Goal: Information Seeking & Learning: Learn about a topic

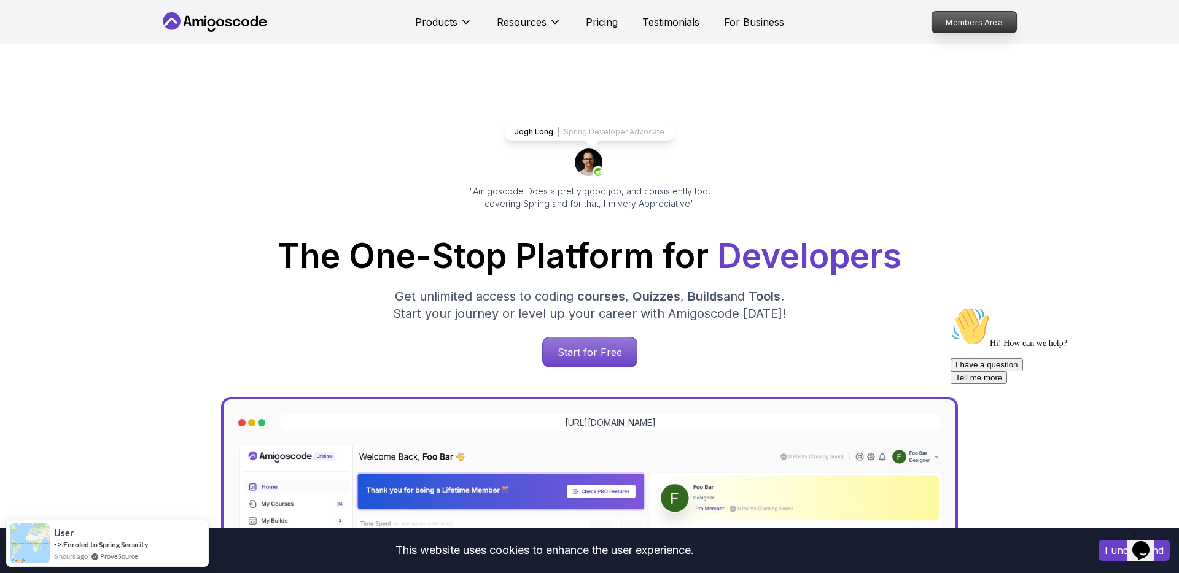
click at [969, 27] on p "Members Area" at bounding box center [974, 22] width 85 height 21
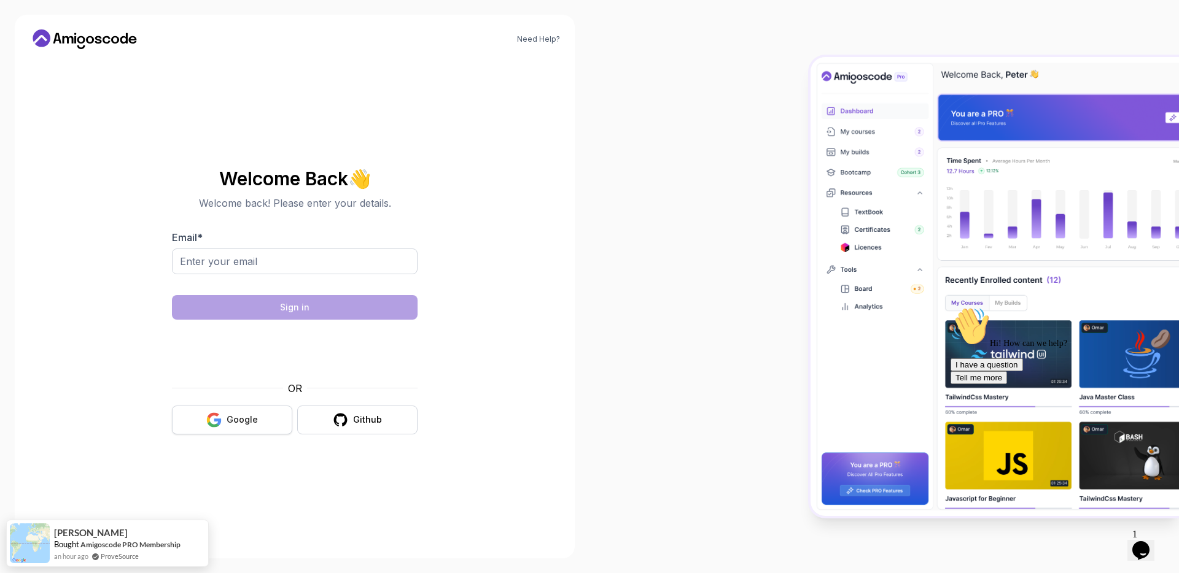
click at [275, 427] on button "Google" at bounding box center [232, 420] width 120 height 29
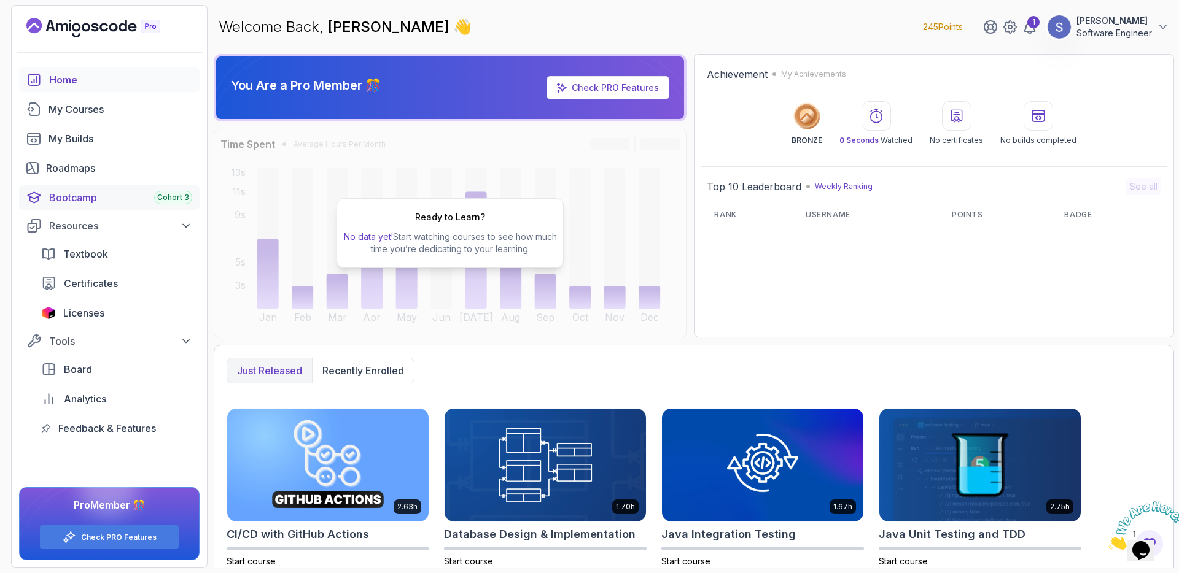
click at [123, 195] on div "Bootcamp Cohort 3" at bounding box center [120, 197] width 143 height 15
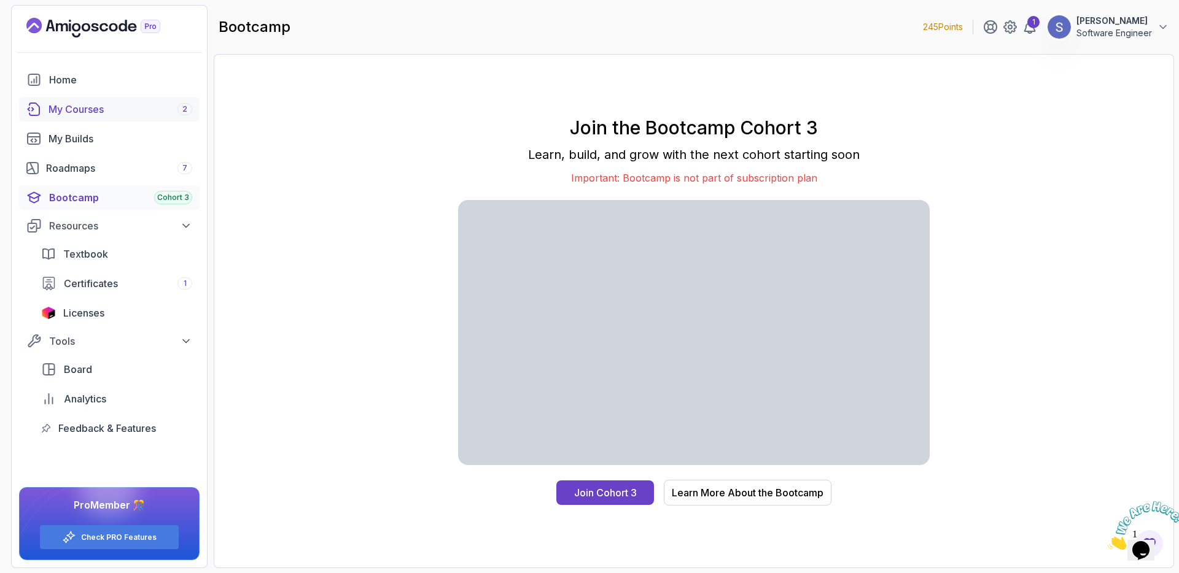
click at [125, 114] on div "My Courses 2" at bounding box center [121, 109] width 144 height 15
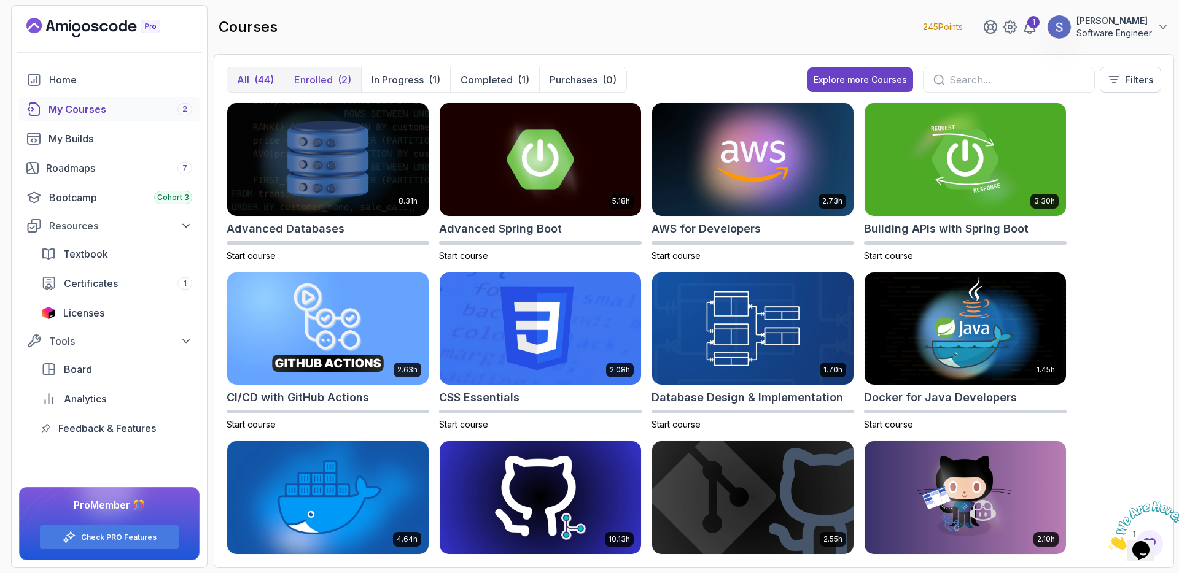
click at [322, 84] on p "Enrolled" at bounding box center [313, 79] width 39 height 15
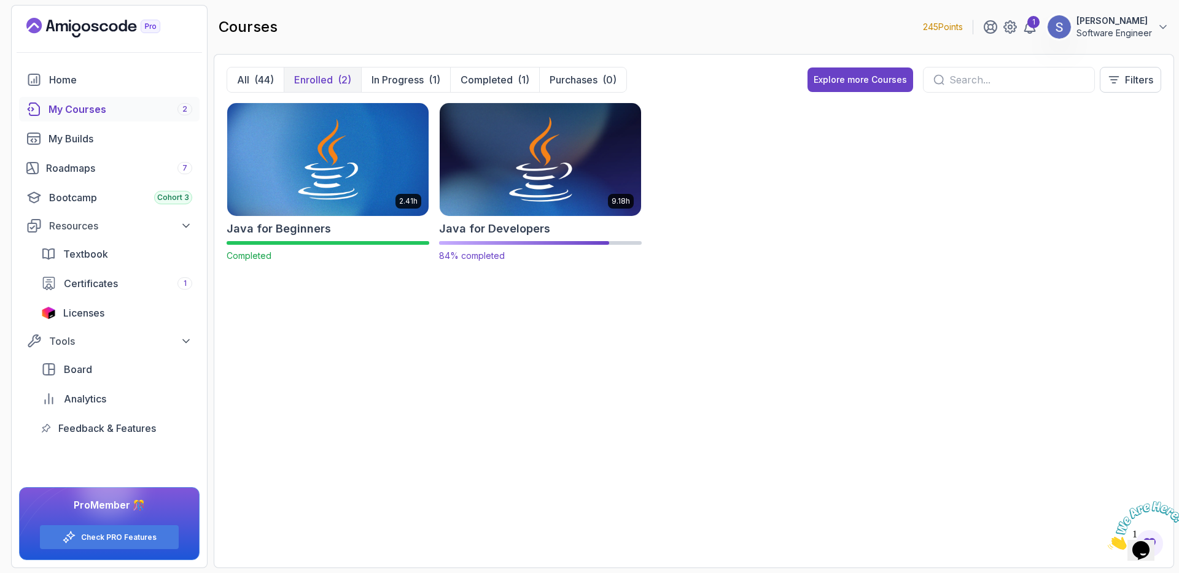
click at [519, 159] on img at bounding box center [540, 159] width 211 height 118
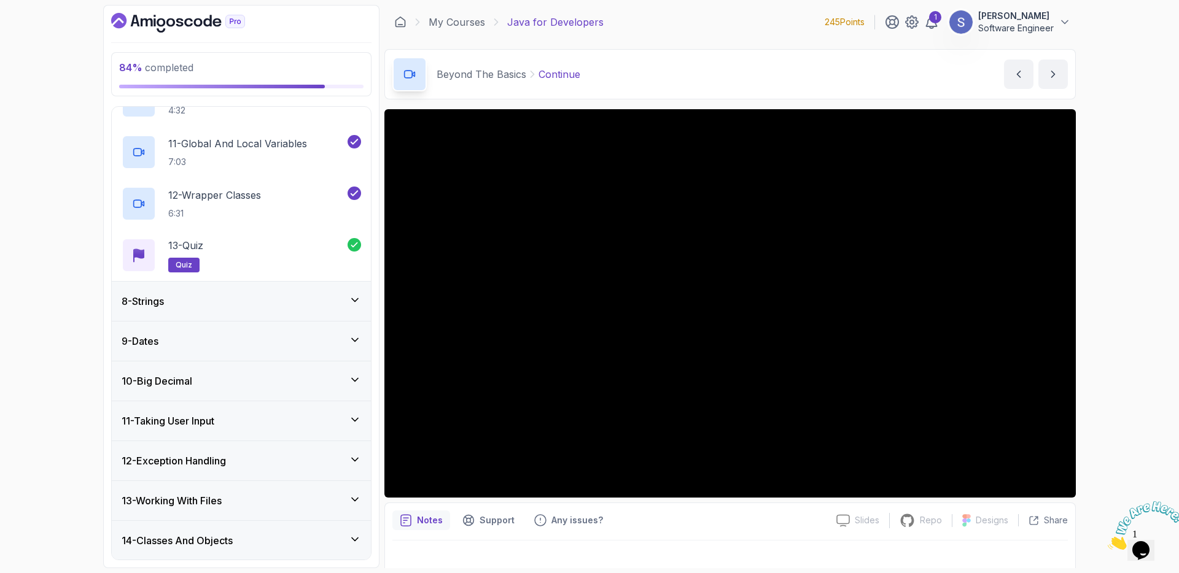
scroll to position [975, 0]
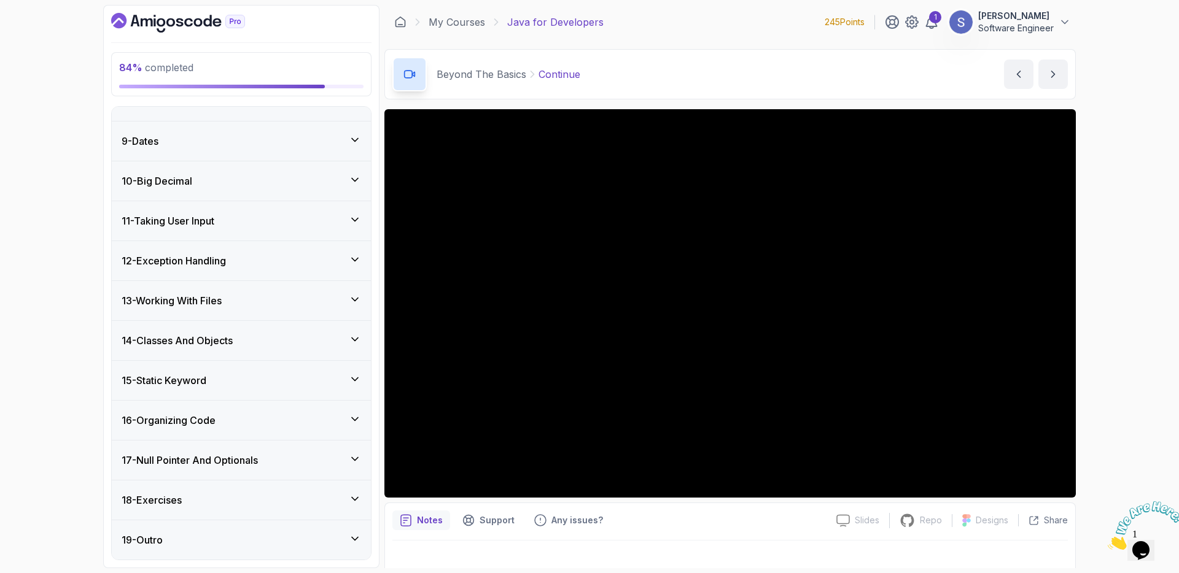
click at [223, 429] on div "16 - Organizing Code" at bounding box center [241, 420] width 259 height 39
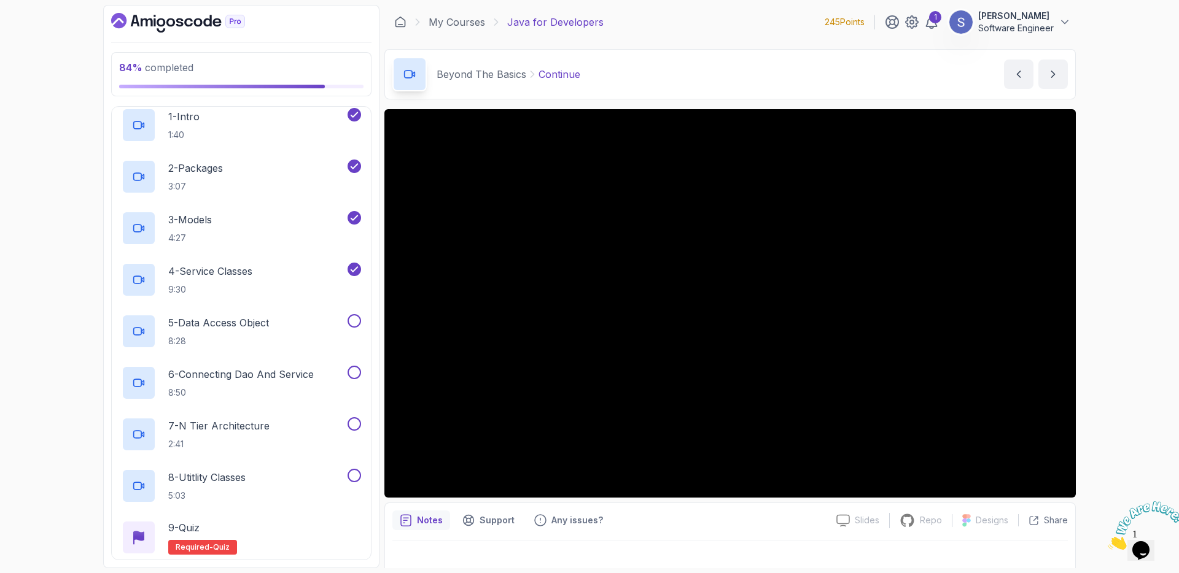
scroll to position [648, 0]
click at [244, 168] on div "2 - Packages 3:07" at bounding box center [233, 174] width 223 height 34
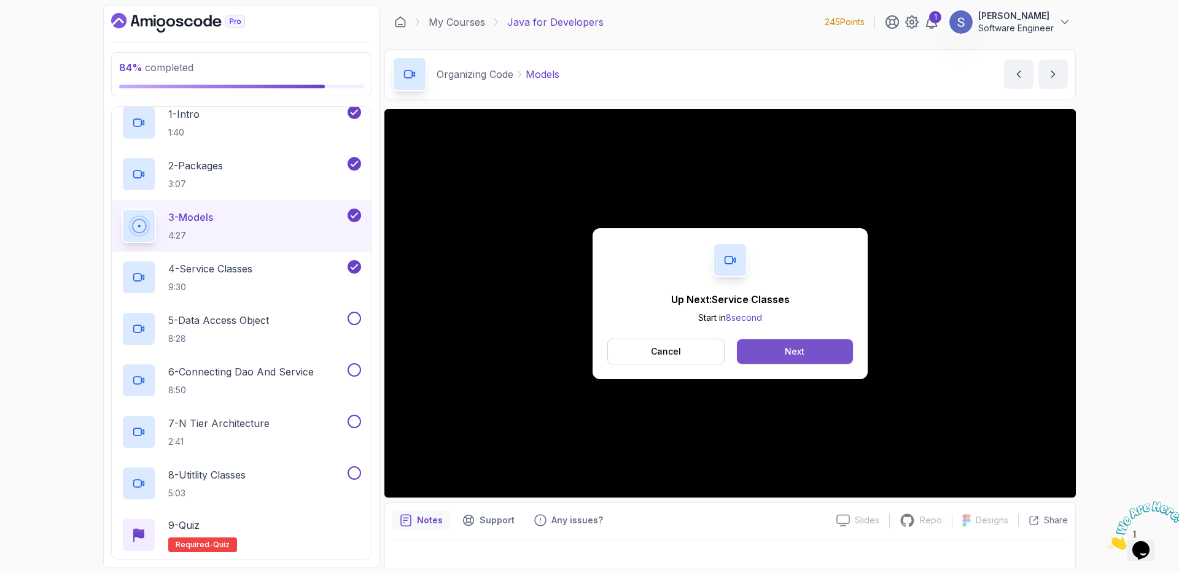
click at [766, 354] on button "Next" at bounding box center [795, 352] width 116 height 25
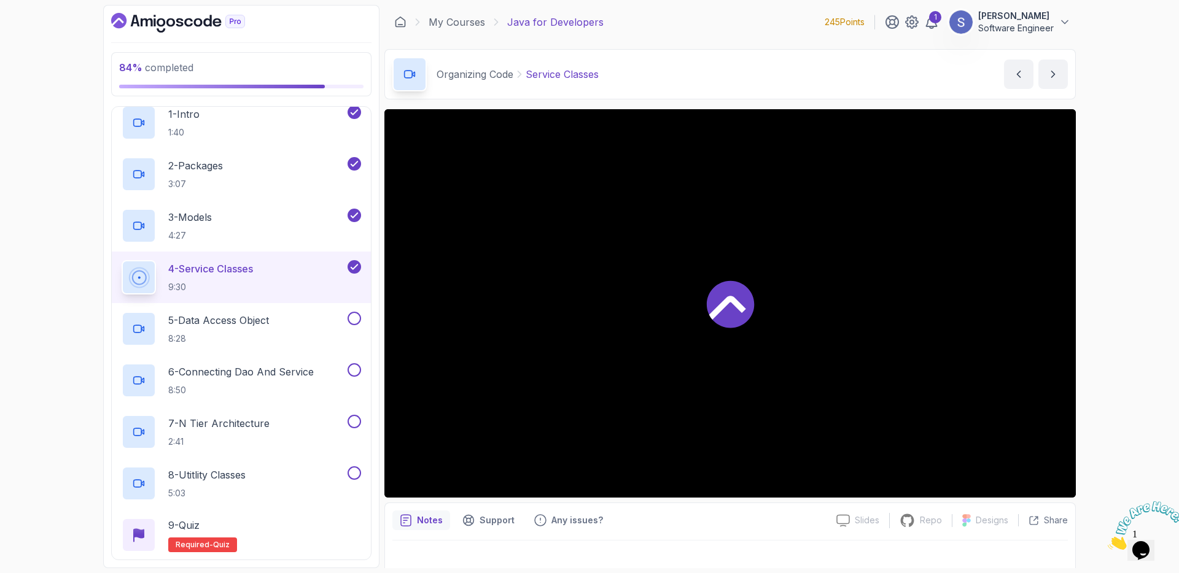
click at [726, 350] on div at bounding box center [729, 303] width 691 height 389
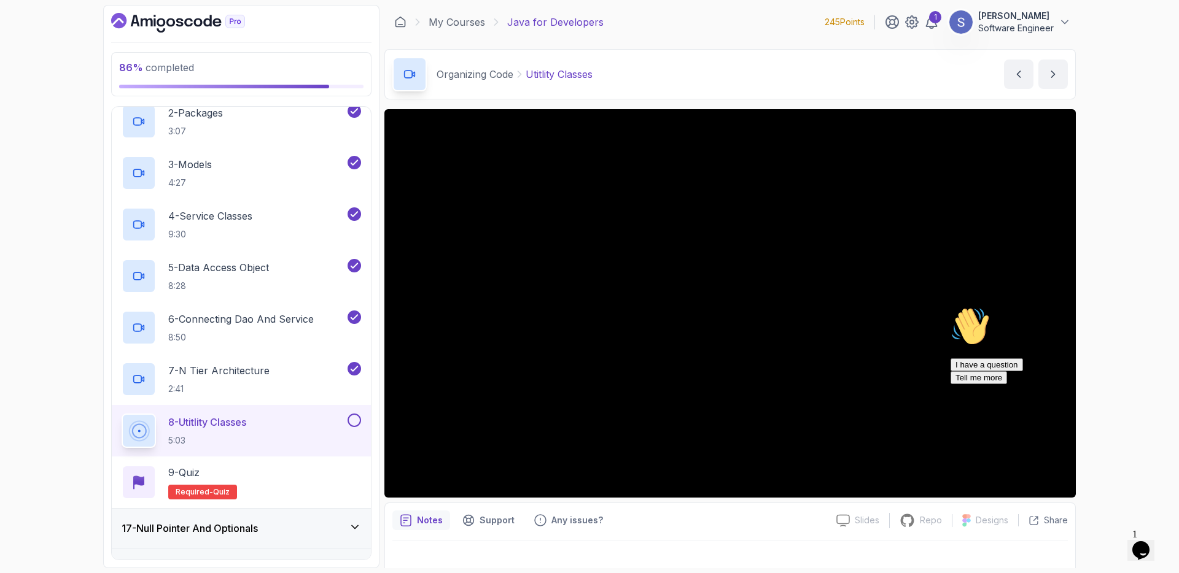
scroll to position [769, 0]
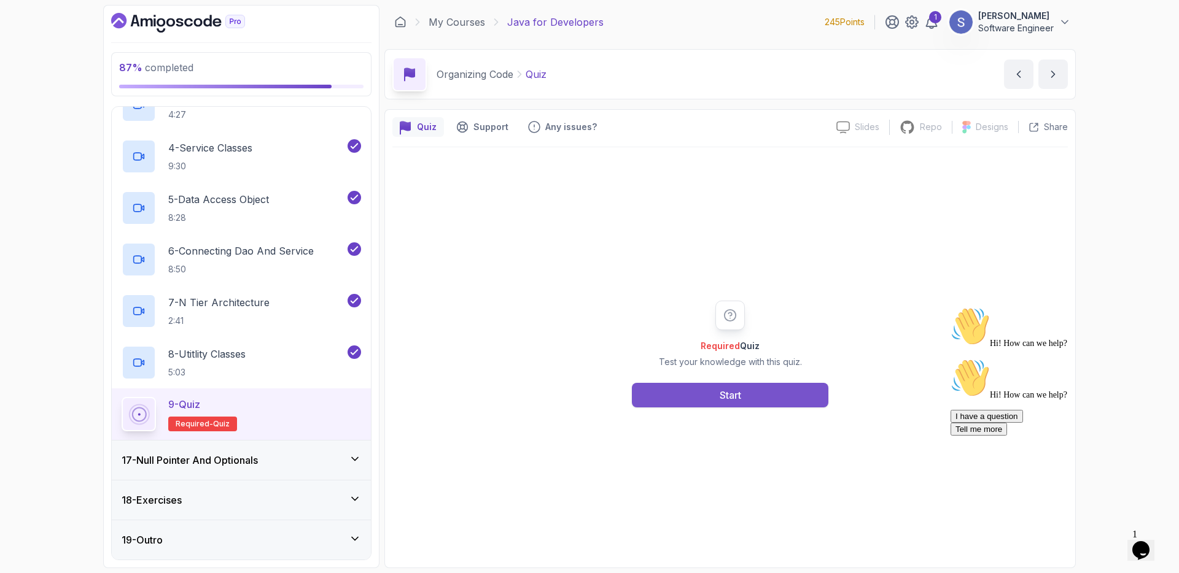
click at [774, 391] on button "Start" at bounding box center [730, 395] width 196 height 25
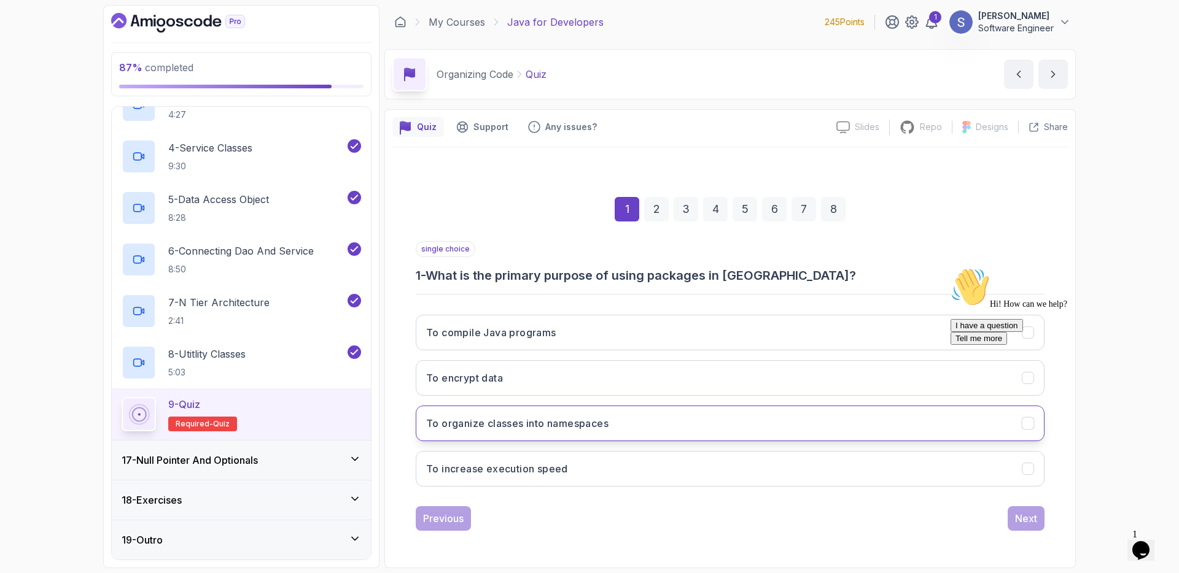
click at [697, 422] on button "To organize classes into namespaces" at bounding box center [730, 424] width 629 height 36
click html "Hi! How can we help? I have a question Tell me more"
click at [950, 268] on icon "Chat attention grabber" at bounding box center [950, 268] width 0 height 0
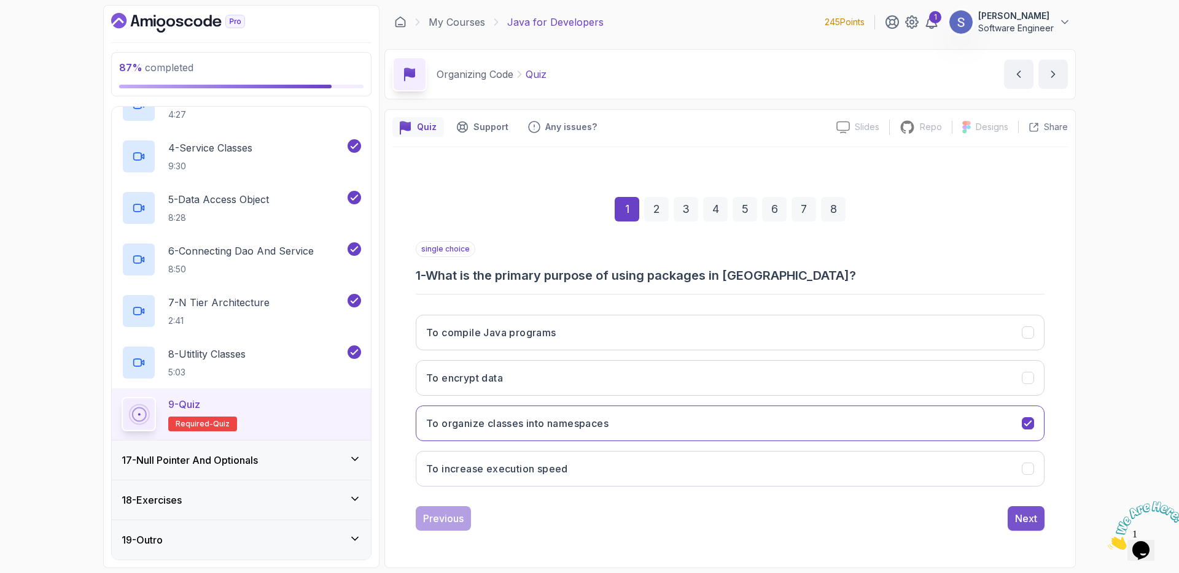
click at [1030, 518] on div "Next" at bounding box center [1026, 518] width 22 height 15
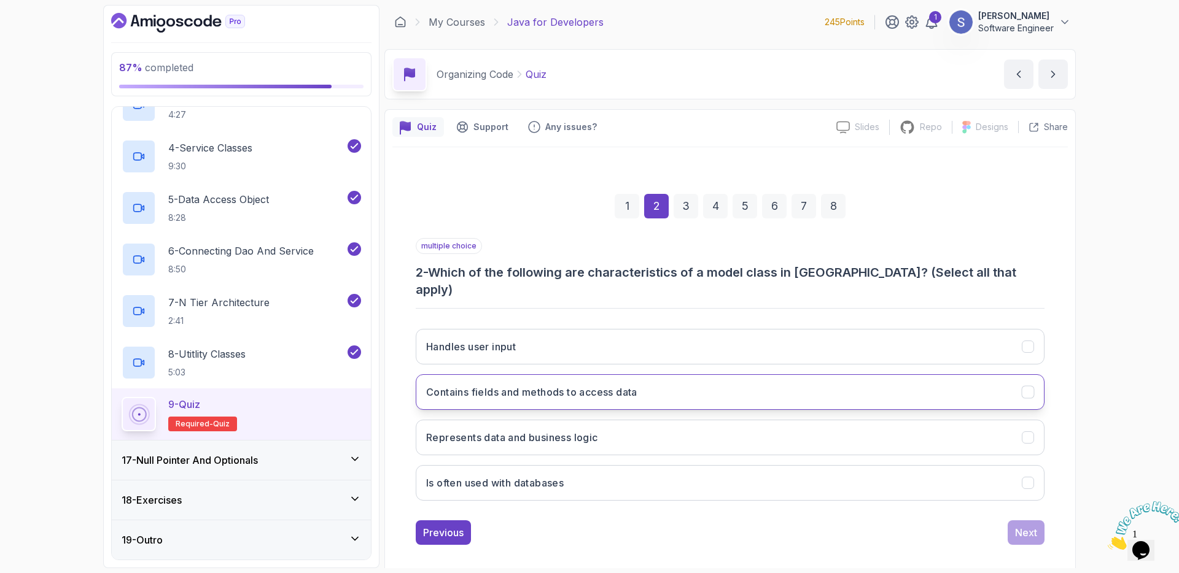
click at [751, 381] on button "Contains fields and methods to access data" at bounding box center [730, 393] width 629 height 36
click at [852, 480] on button "Is often used with databases" at bounding box center [730, 483] width 629 height 36
click at [1011, 521] on button "Next" at bounding box center [1026, 533] width 37 height 25
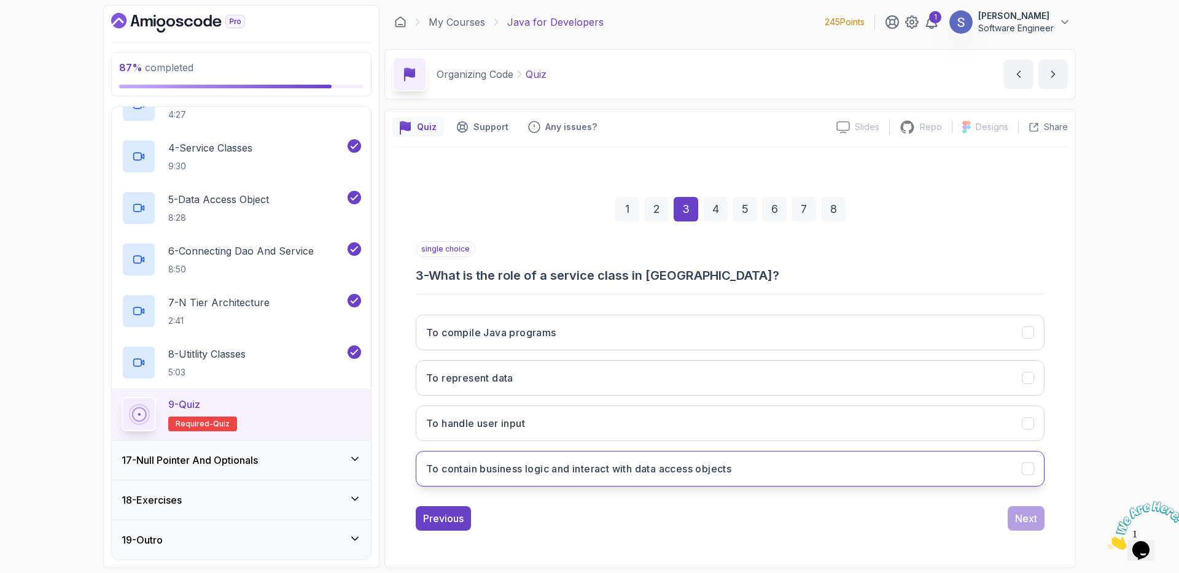
click at [587, 480] on button "To contain business logic and interact with data access objects" at bounding box center [730, 469] width 629 height 36
click at [1029, 519] on div "Next" at bounding box center [1026, 518] width 22 height 15
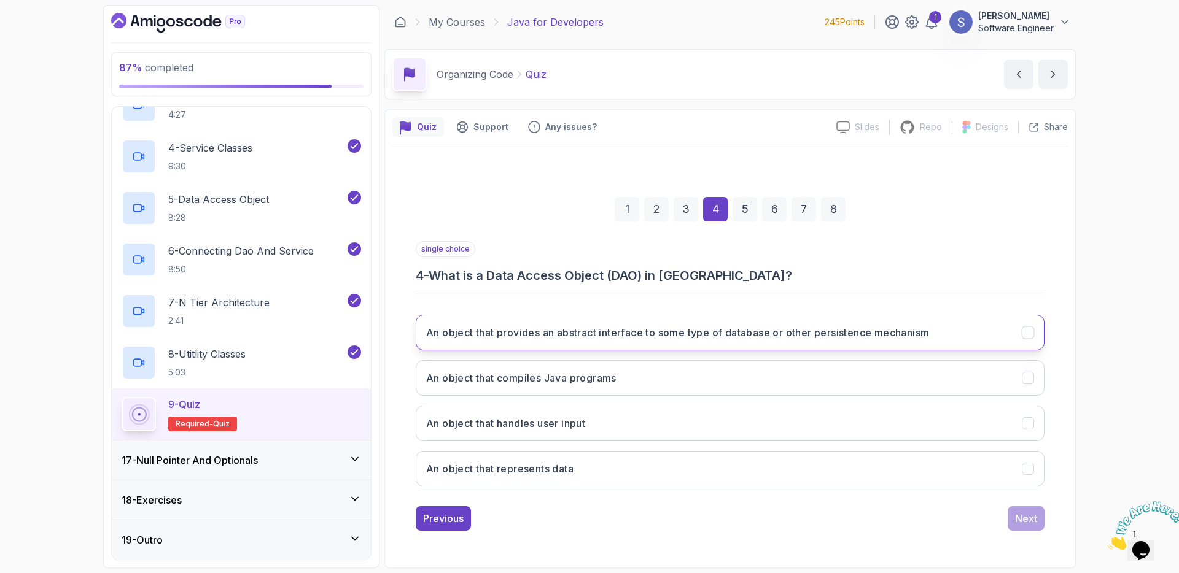
click at [679, 343] on button "An object that provides an abstract interface to some type of database or other…" at bounding box center [730, 333] width 629 height 36
click at [1020, 523] on div "Next" at bounding box center [1026, 518] width 22 height 15
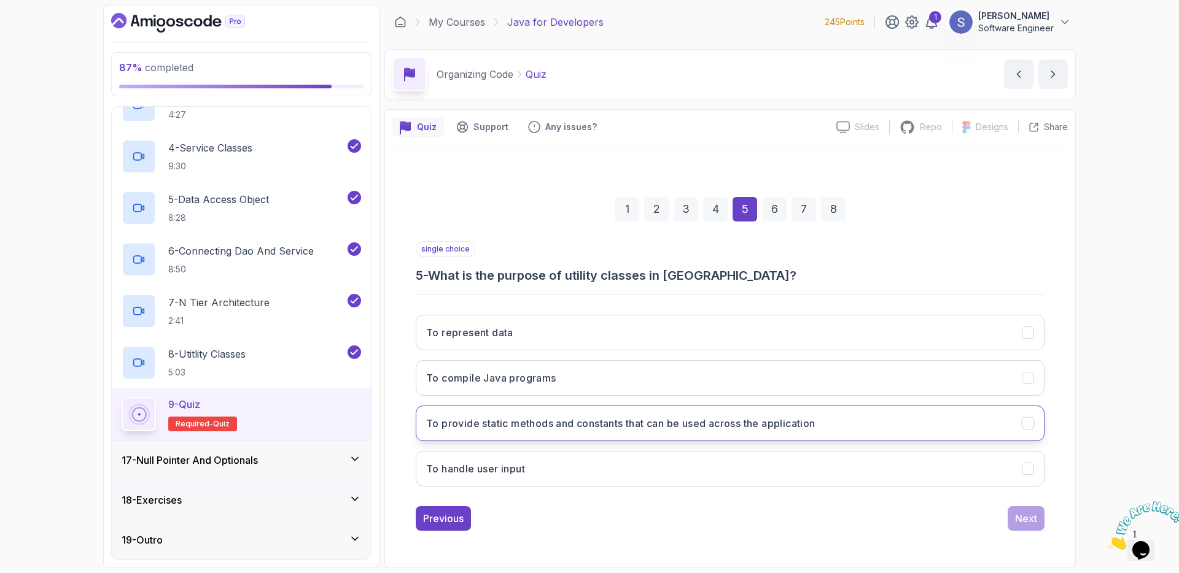
click at [680, 433] on button "To provide static methods and constants that can be used across the application" at bounding box center [730, 424] width 629 height 36
click at [1015, 516] on div "Next" at bounding box center [1026, 518] width 22 height 15
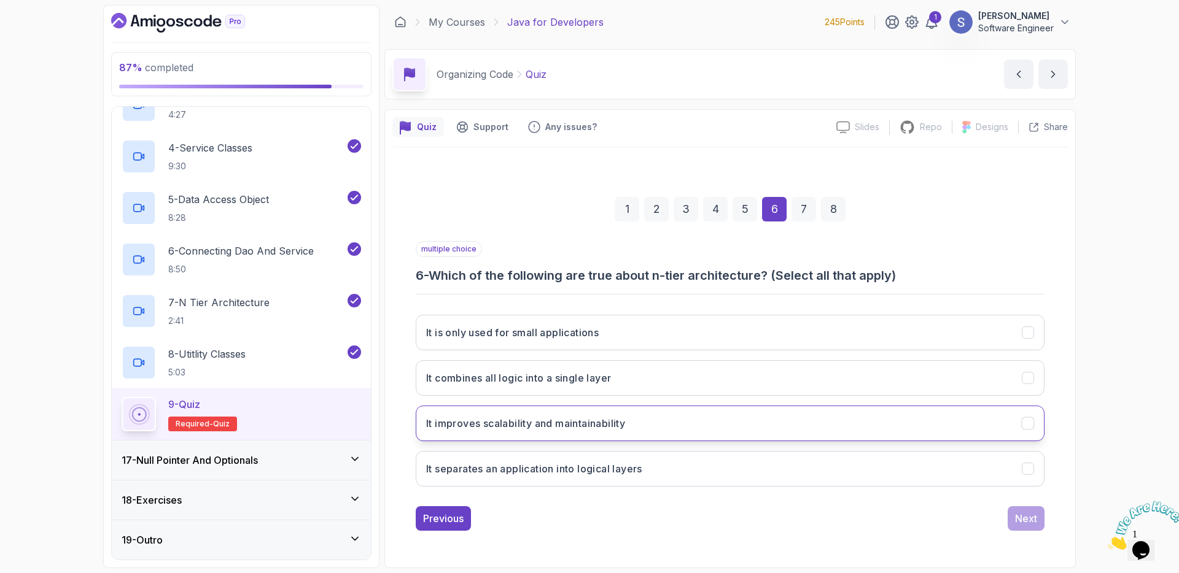
click at [653, 431] on button "It improves scalability and maintainability" at bounding box center [730, 424] width 629 height 36
click at [666, 486] on button "It separates an application into logical layers" at bounding box center [730, 469] width 629 height 36
click at [1030, 518] on div "Next" at bounding box center [1026, 518] width 22 height 15
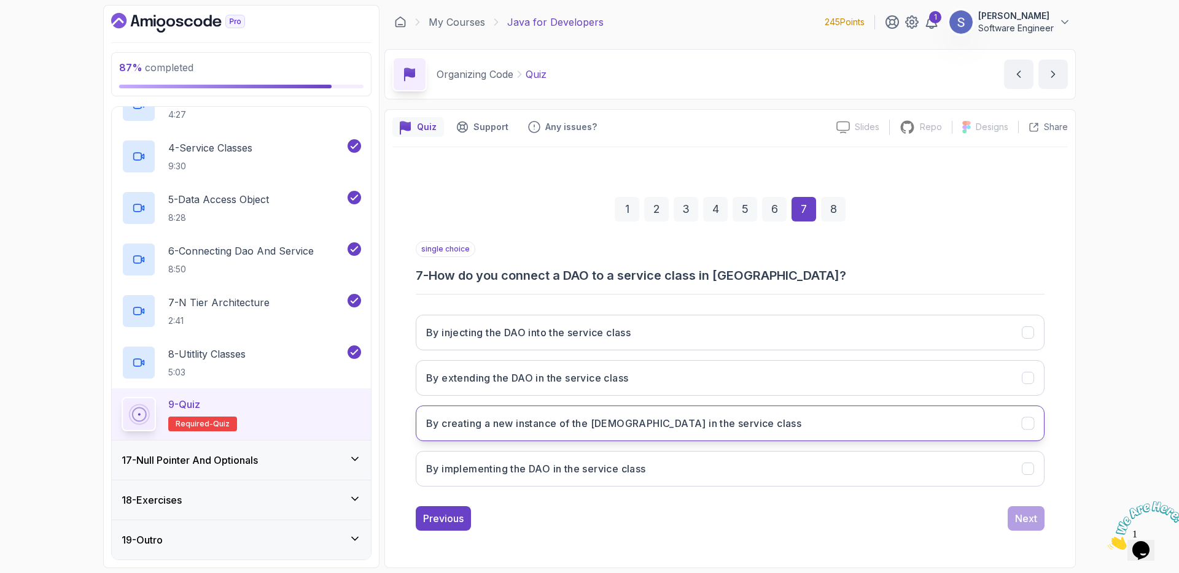
click at [694, 430] on h3 "By creating a new instance of the [DEMOGRAPHIC_DATA] in the service class" at bounding box center [613, 423] width 375 height 15
click at [1019, 518] on div "Next" at bounding box center [1026, 518] width 22 height 15
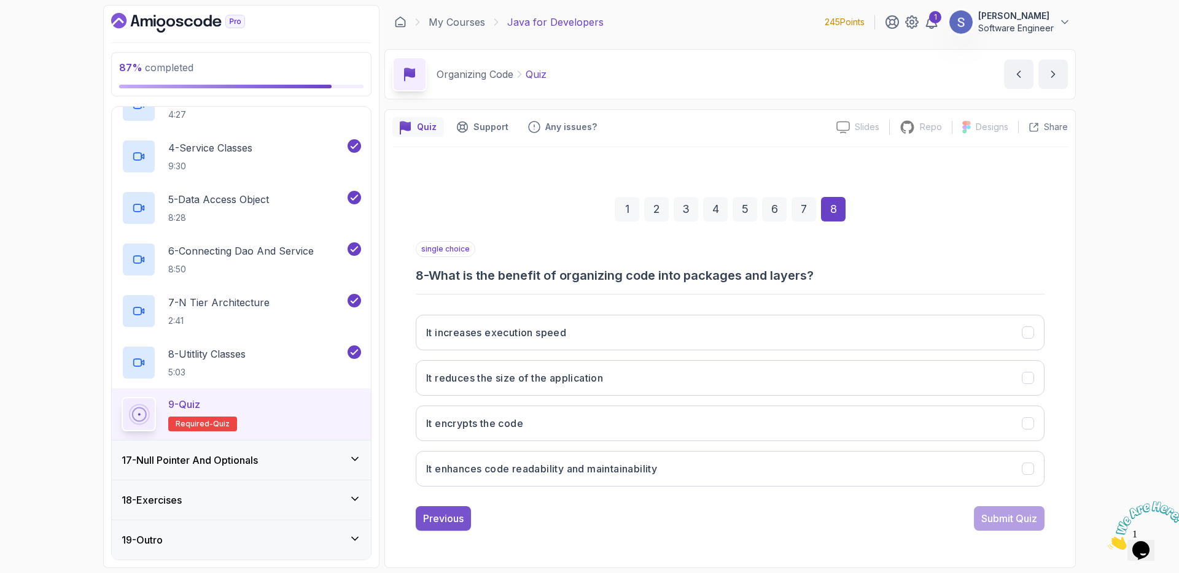
click at [458, 516] on div "Previous" at bounding box center [443, 518] width 41 height 15
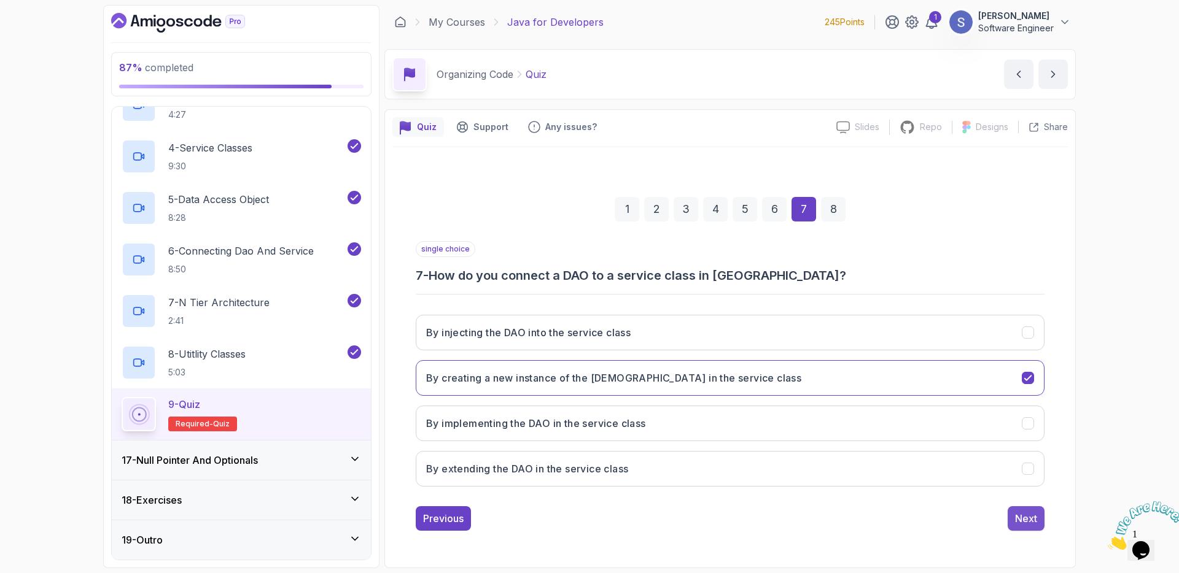
click at [1012, 522] on button "Next" at bounding box center [1026, 519] width 37 height 25
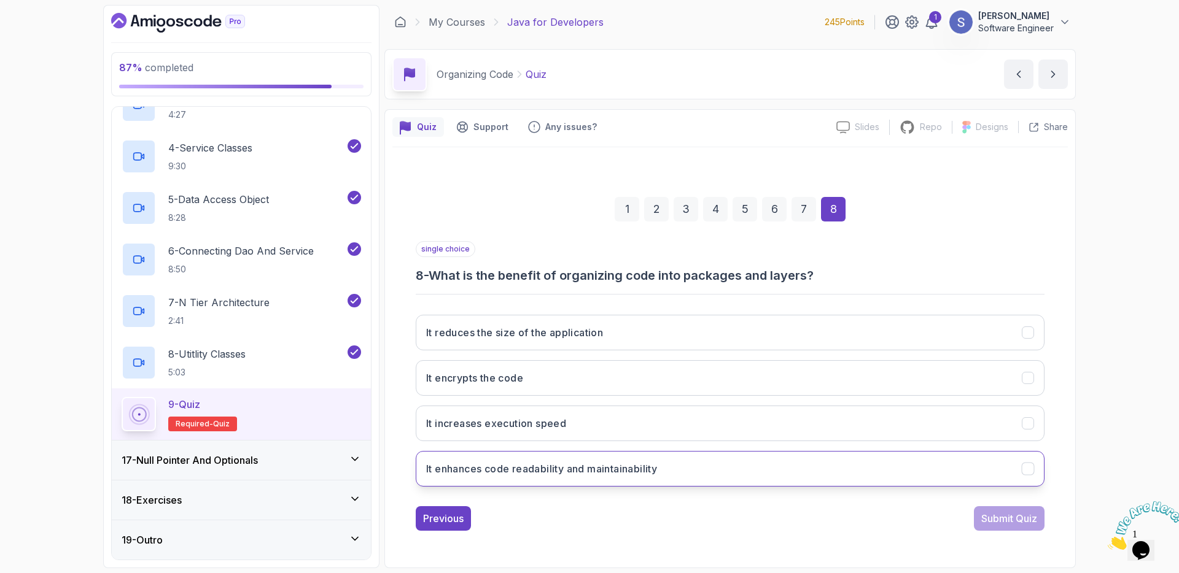
click at [619, 475] on h3 "It enhances code readability and maintainability" at bounding box center [541, 469] width 231 height 15
click at [988, 522] on div "Submit Quiz" at bounding box center [1009, 518] width 56 height 15
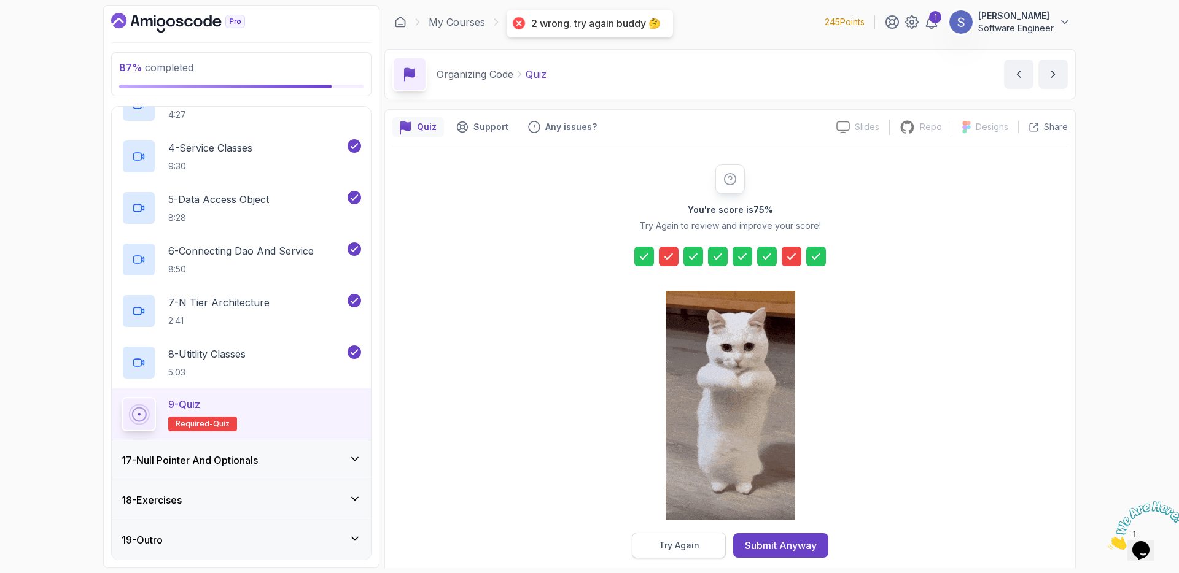
click at [692, 547] on div "Try Again" at bounding box center [679, 546] width 41 height 12
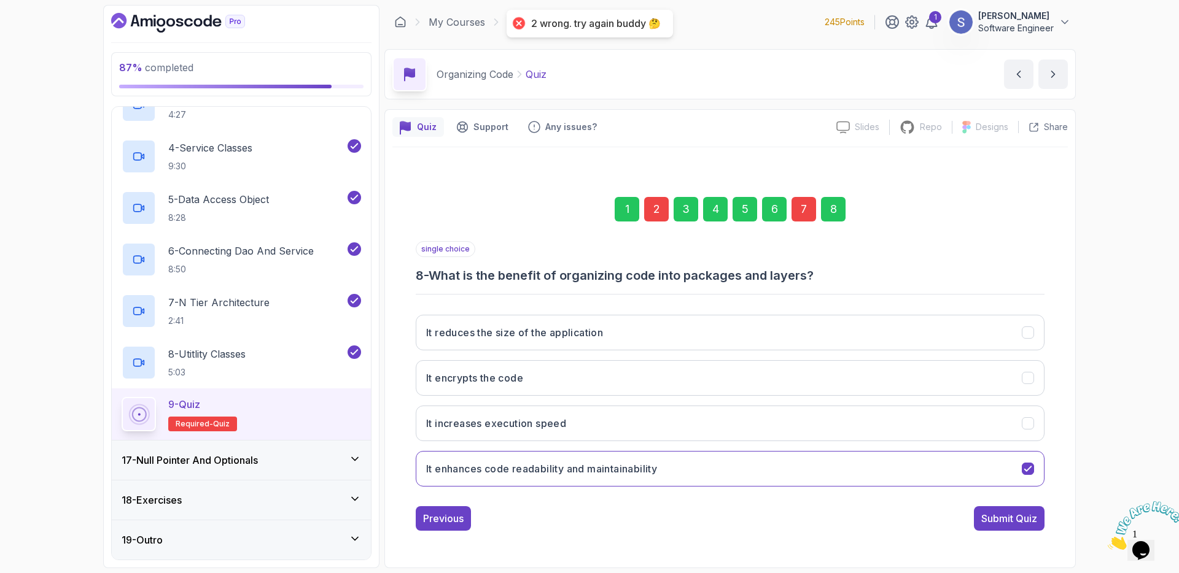
click at [661, 214] on div "2" at bounding box center [656, 209] width 25 height 25
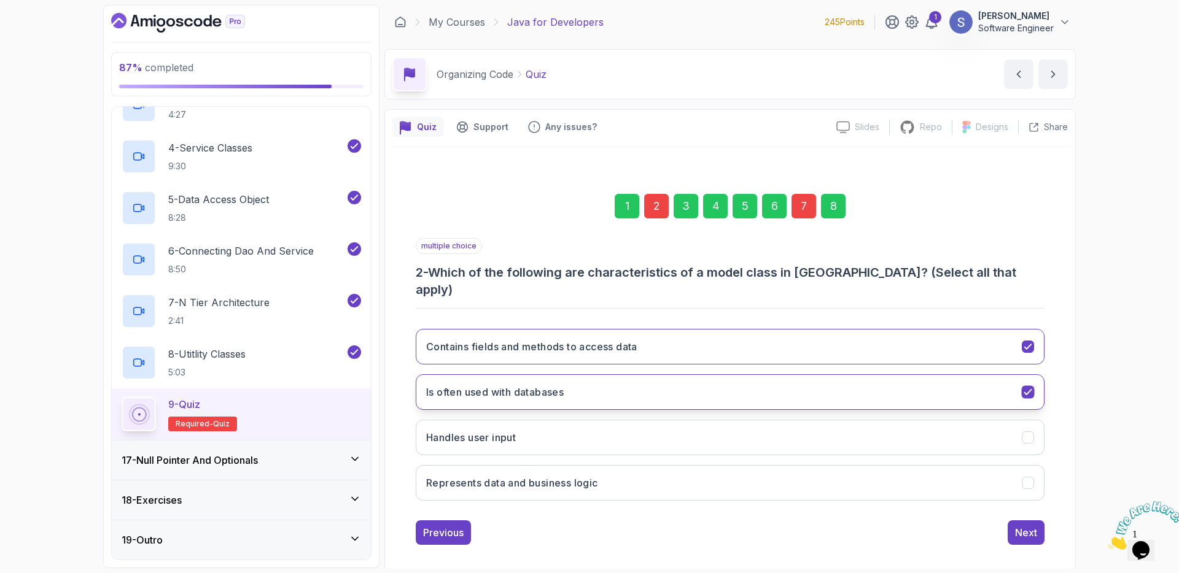
click at [717, 379] on button "Is often used with databases" at bounding box center [730, 393] width 629 height 36
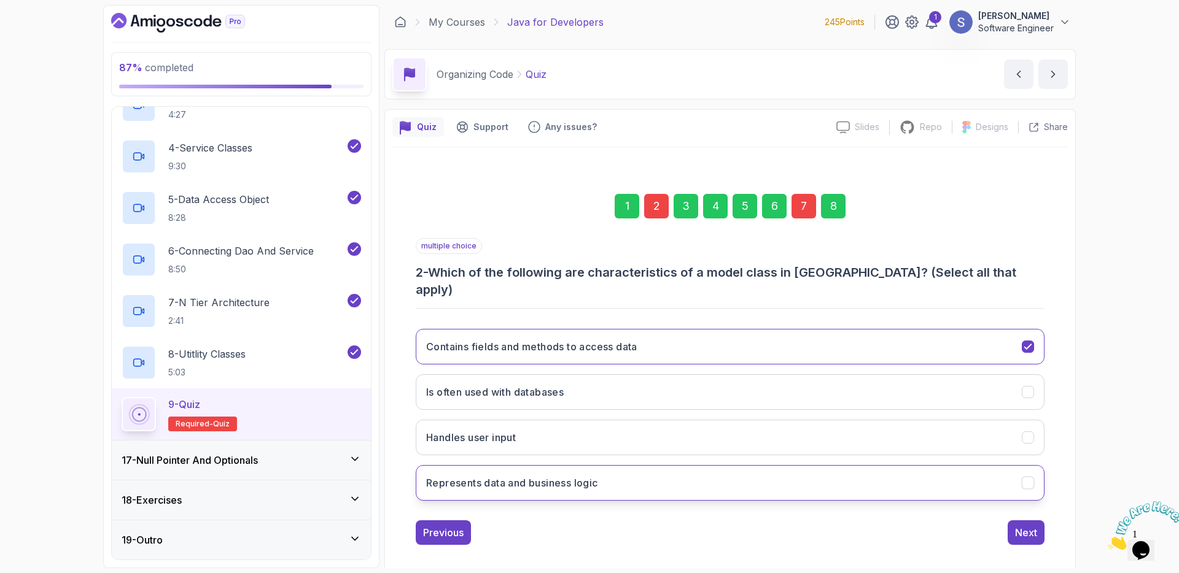
click at [695, 486] on button "Represents data and business logic" at bounding box center [730, 483] width 629 height 36
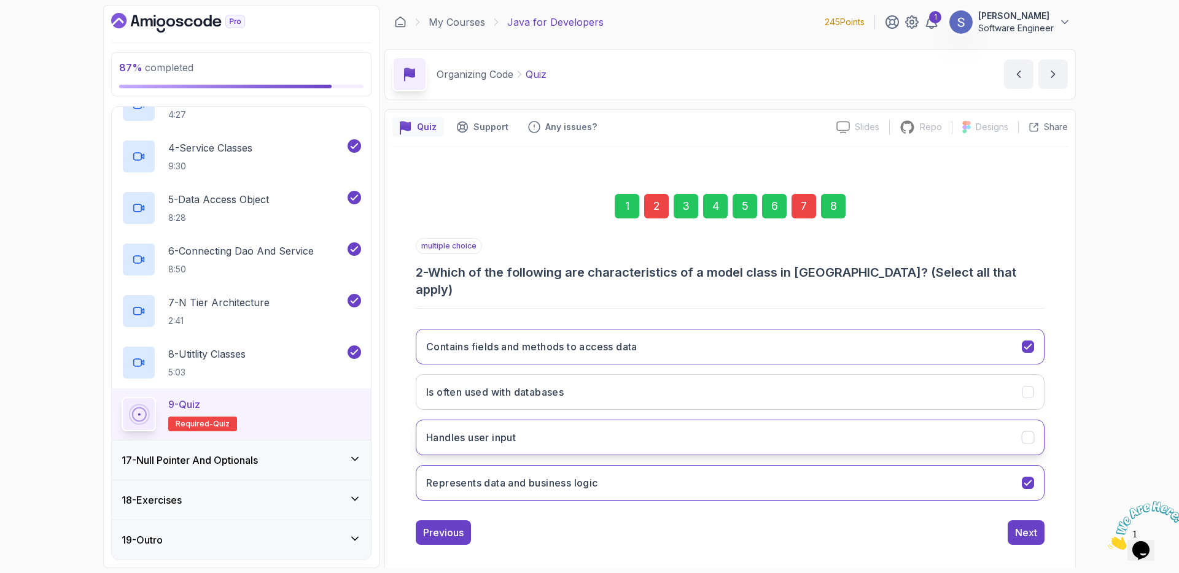
click at [713, 434] on button "Handles user input" at bounding box center [730, 438] width 629 height 36
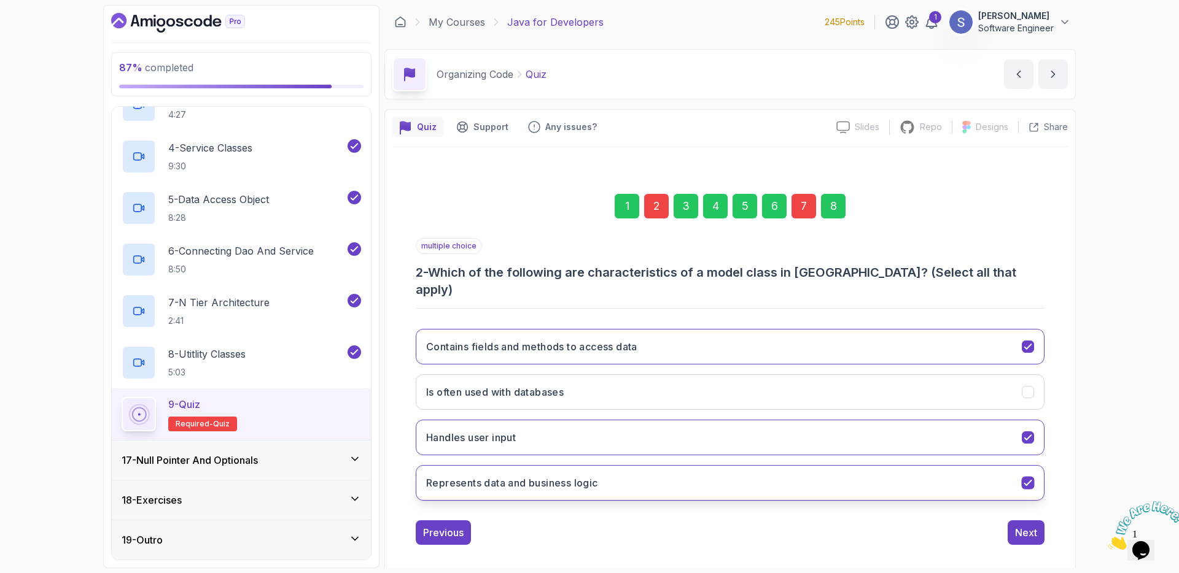
click at [726, 468] on button "Represents data and business logic" at bounding box center [730, 483] width 629 height 36
click at [800, 212] on div "7" at bounding box center [803, 206] width 25 height 25
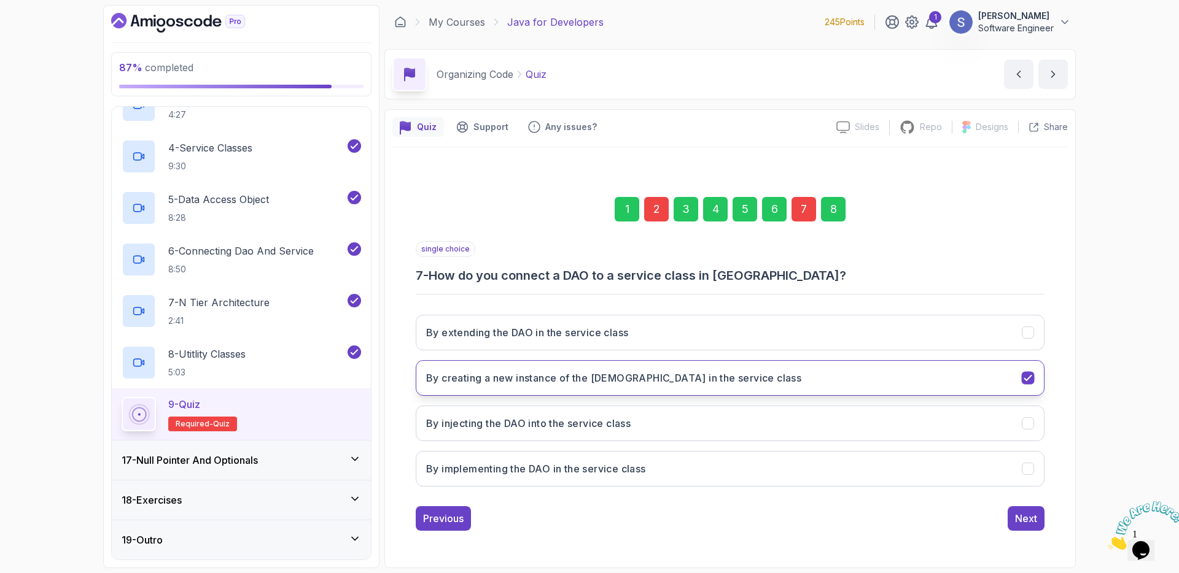
click at [696, 382] on h3 "By creating a new instance of the [DEMOGRAPHIC_DATA] in the service class" at bounding box center [613, 378] width 375 height 15
click at [686, 488] on div "By extending the [DEMOGRAPHIC_DATA] in the service class By creating a new inst…" at bounding box center [730, 401] width 629 height 192
click at [689, 476] on button "By implementing the DAO in the service class" at bounding box center [730, 469] width 629 height 36
click at [1017, 523] on div "Next" at bounding box center [1026, 518] width 22 height 15
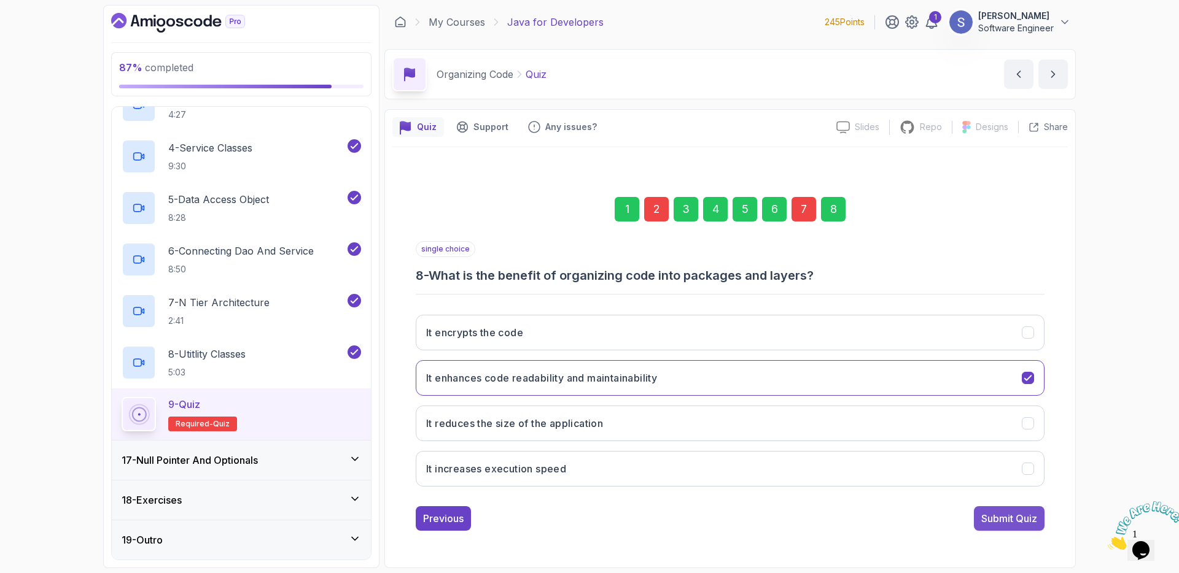
click at [1015, 520] on div "Submit Quiz" at bounding box center [1009, 518] width 56 height 15
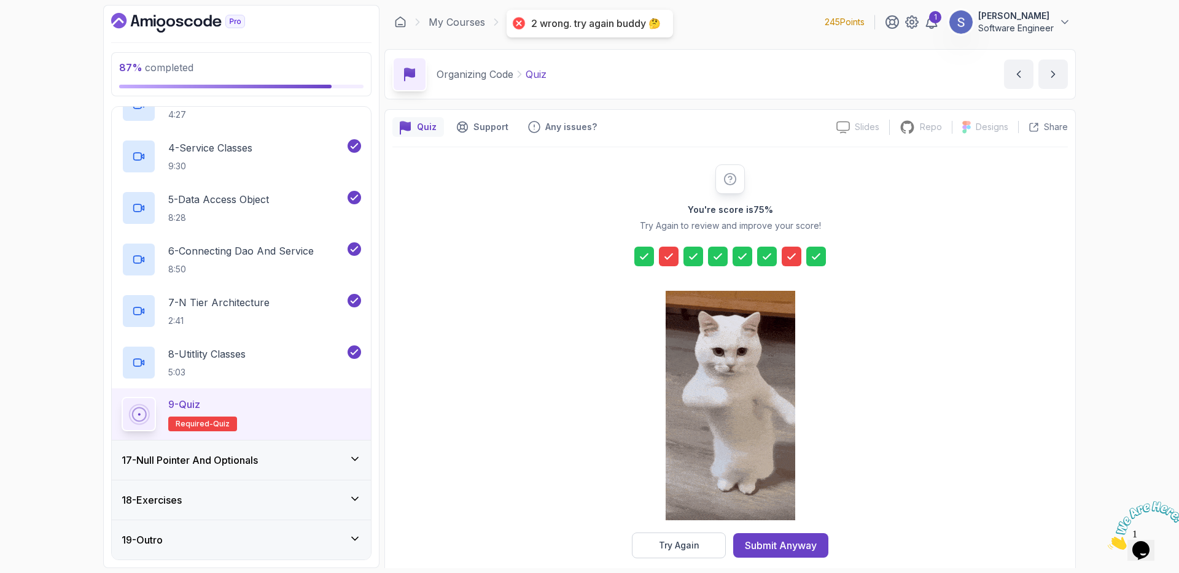
click at [791, 262] on icon at bounding box center [791, 256] width 12 height 12
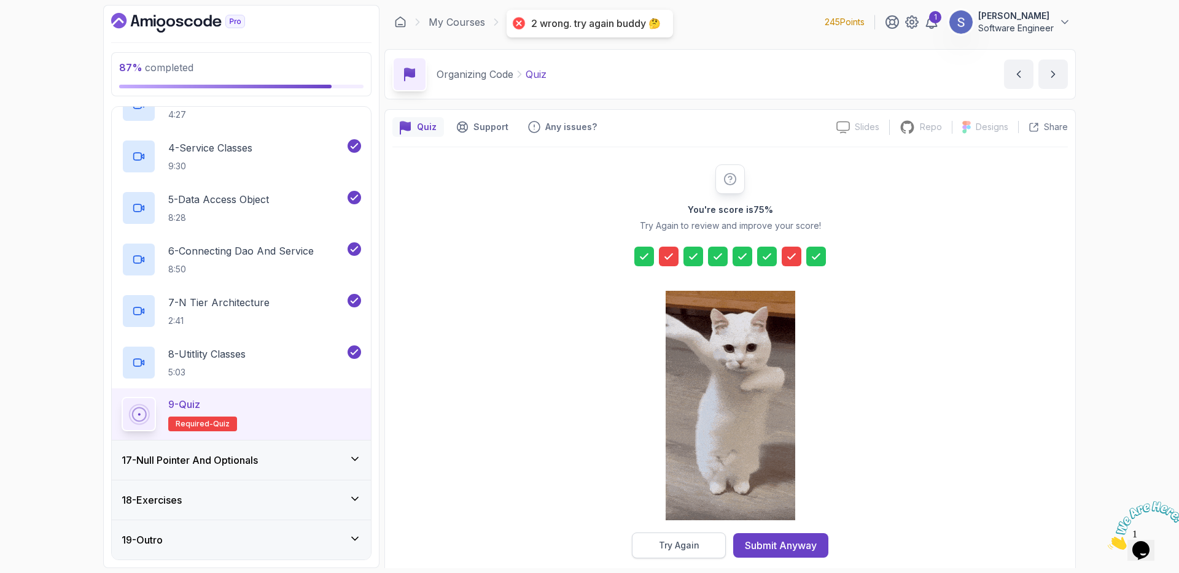
click at [718, 554] on button "Try Again" at bounding box center [679, 546] width 94 height 26
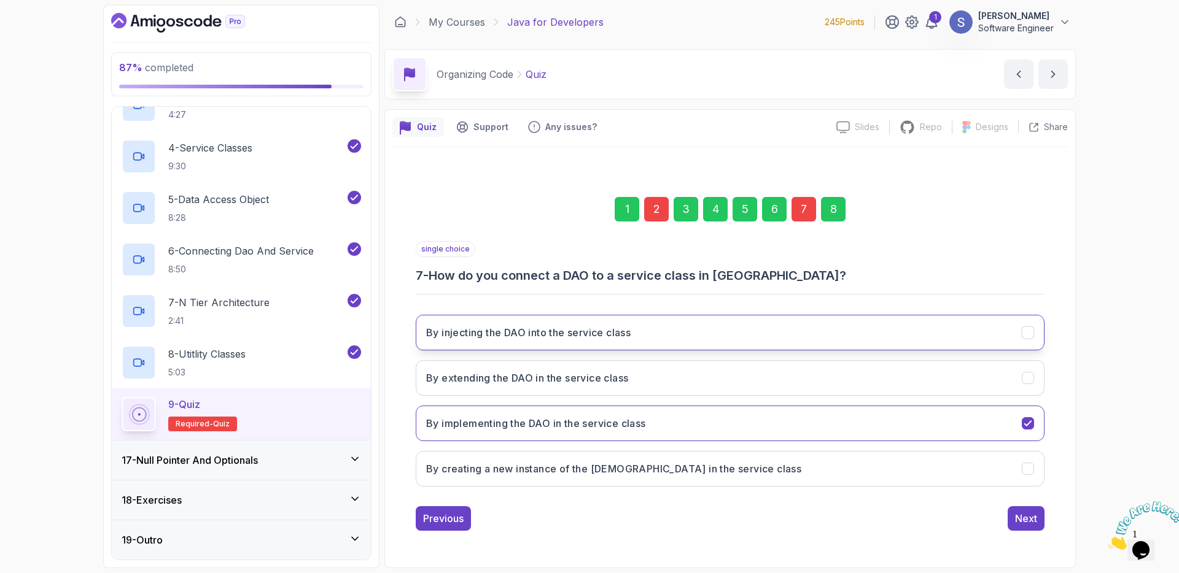
click at [724, 335] on button "By injecting the DAO into the service class" at bounding box center [730, 333] width 629 height 36
click at [659, 217] on div "2" at bounding box center [656, 209] width 25 height 25
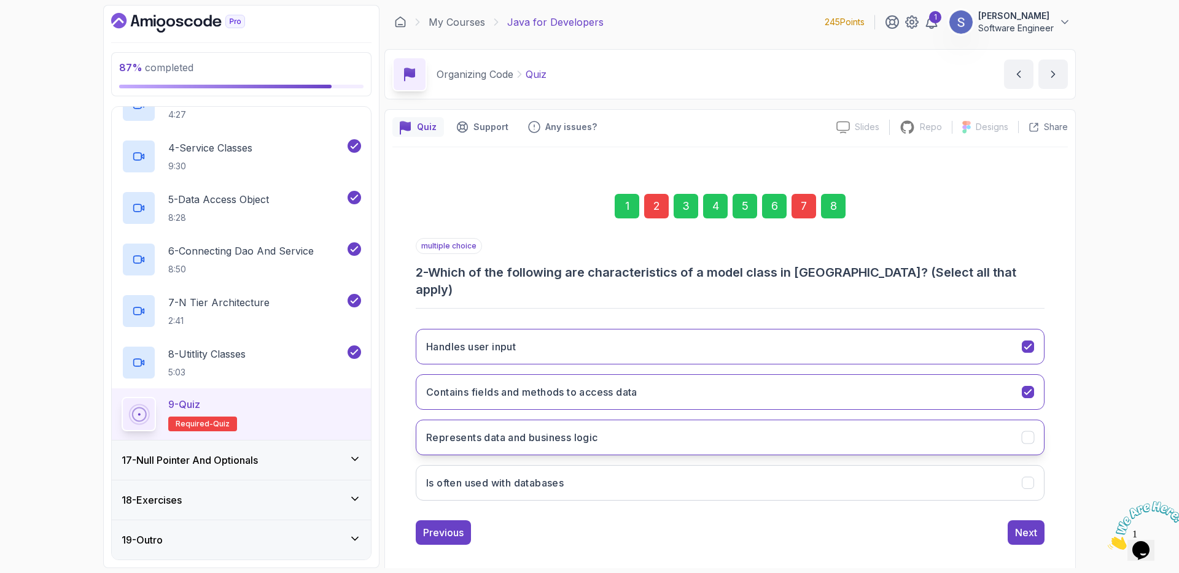
click at [667, 425] on button "Represents data and business logic" at bounding box center [730, 438] width 629 height 36
click at [1025, 526] on div "Next" at bounding box center [1026, 533] width 22 height 15
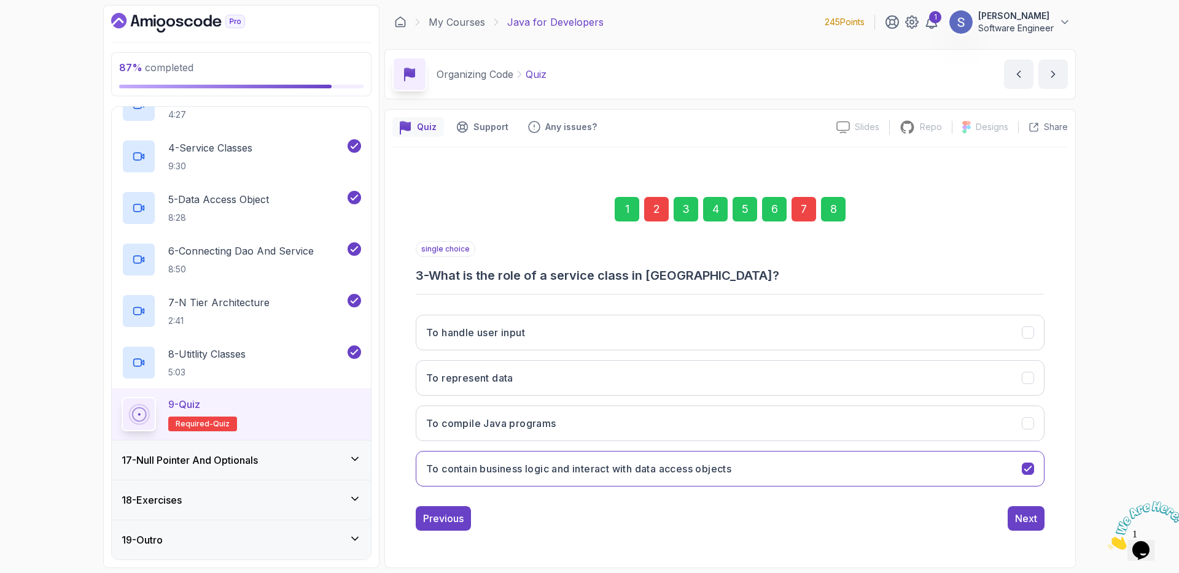
click at [832, 209] on div "8" at bounding box center [833, 209] width 25 height 25
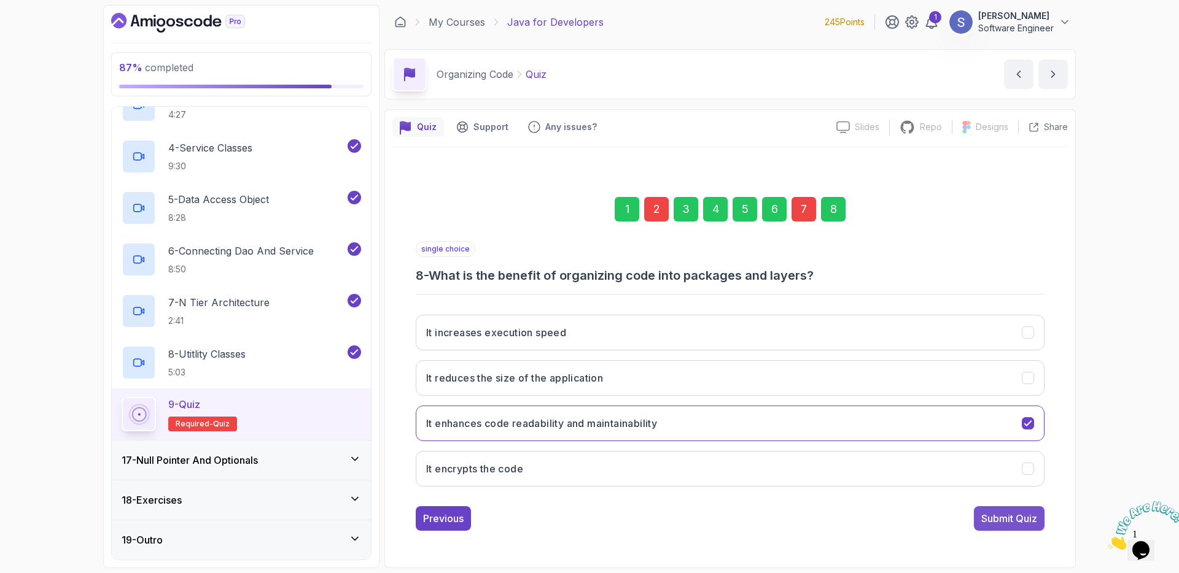
click at [994, 518] on div "Submit Quiz" at bounding box center [1009, 518] width 56 height 15
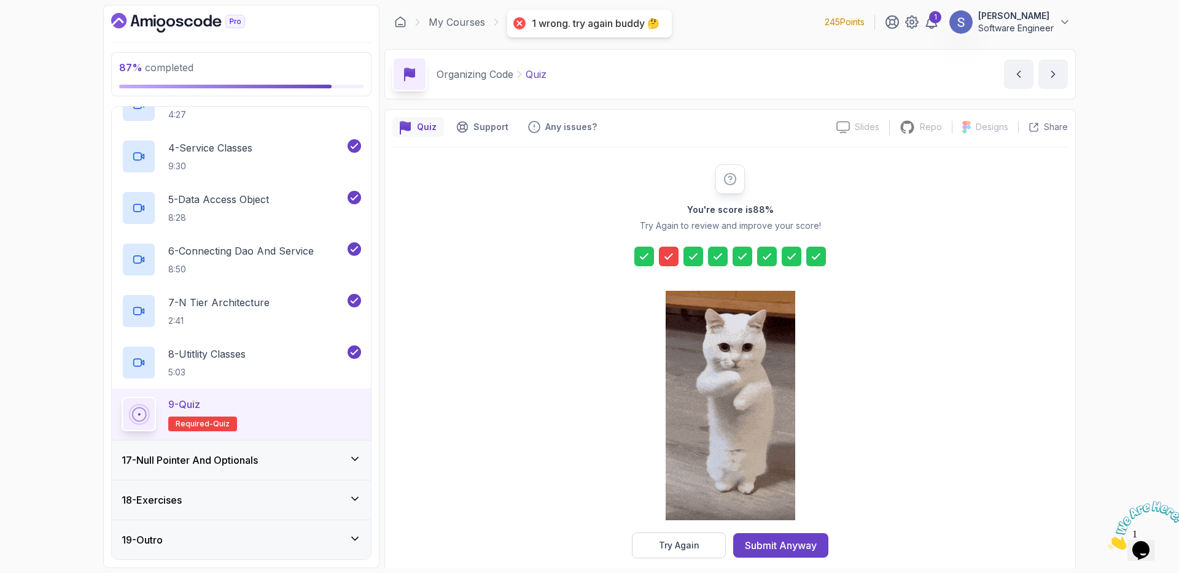
click at [667, 259] on icon at bounding box center [668, 256] width 7 height 5
click at [696, 540] on div "Try Again" at bounding box center [679, 546] width 41 height 12
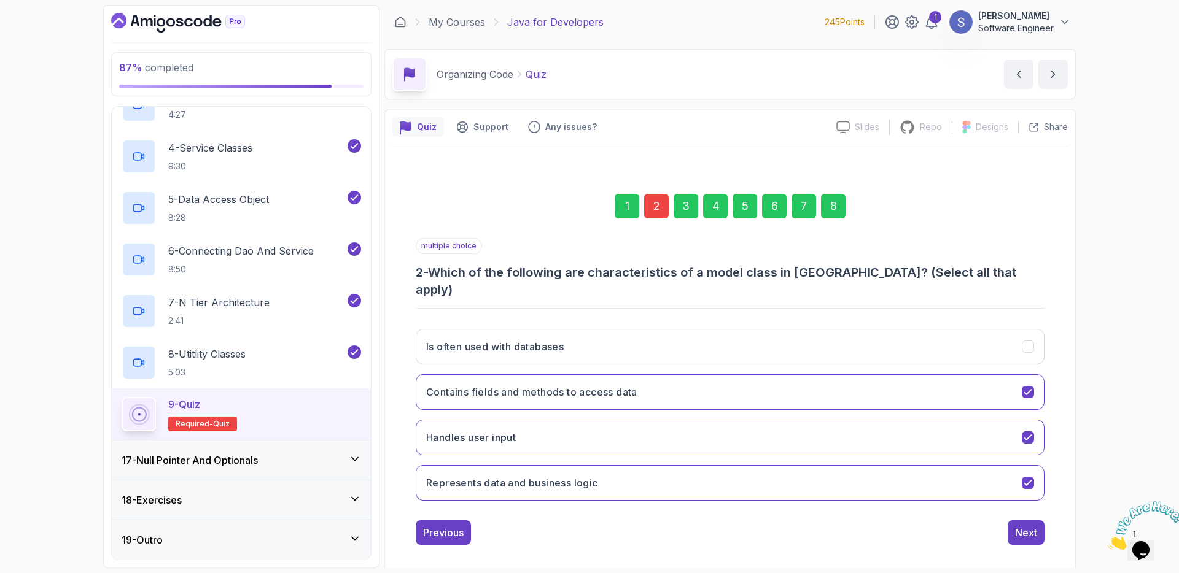
click at [657, 217] on div "2" at bounding box center [656, 206] width 25 height 25
click at [657, 213] on div "2" at bounding box center [656, 206] width 25 height 25
click at [653, 211] on div "2" at bounding box center [656, 206] width 25 height 25
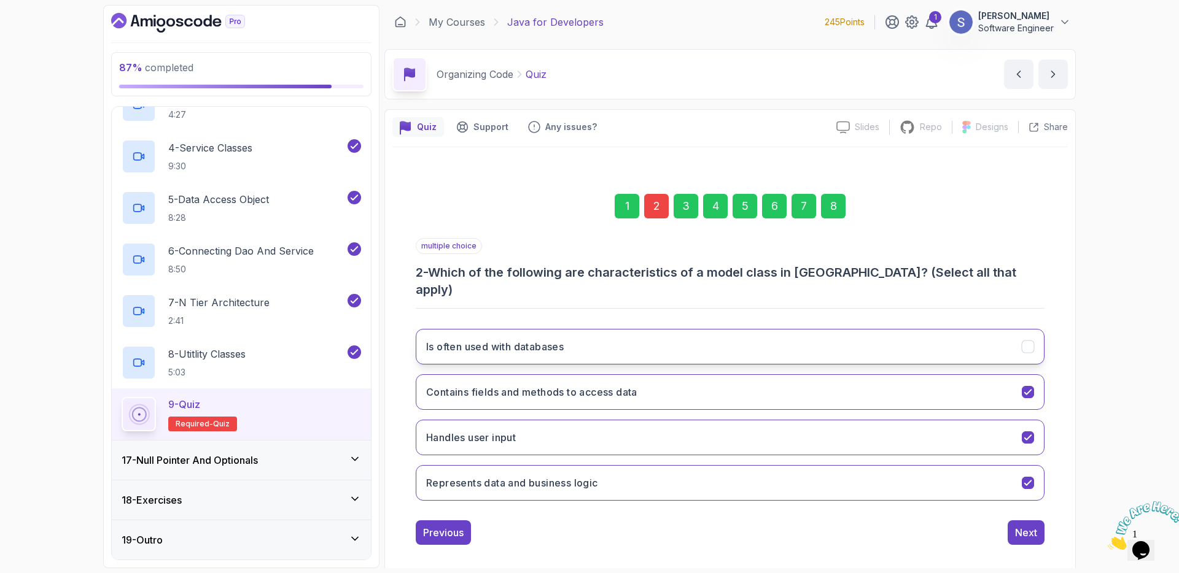
click at [705, 329] on button "Is often used with databases" at bounding box center [730, 347] width 629 height 36
click at [836, 219] on div "8" at bounding box center [833, 206] width 25 height 25
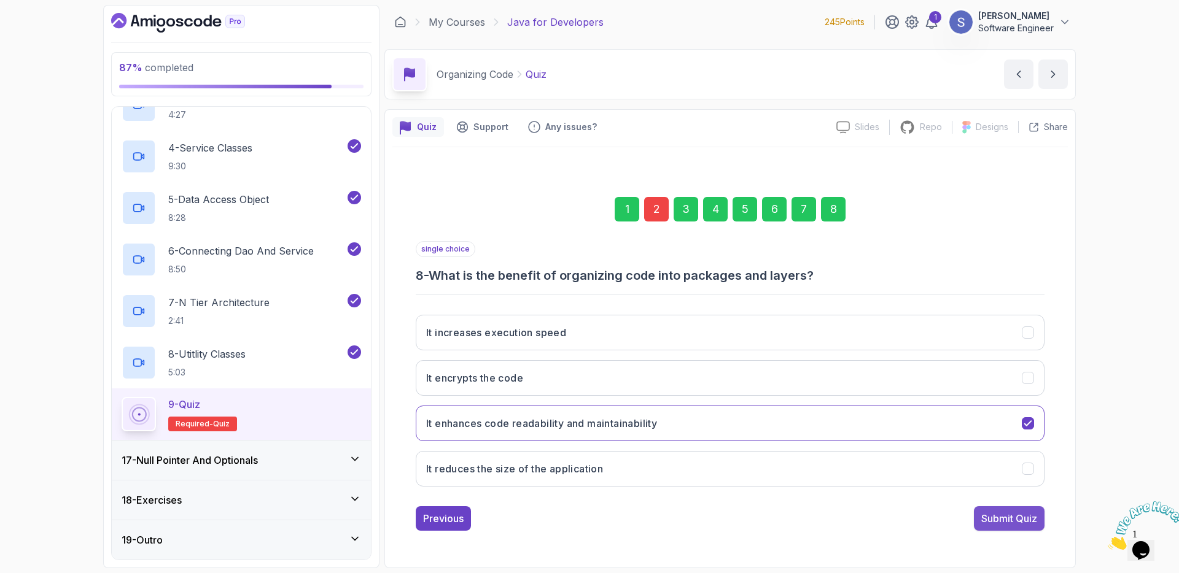
click at [1000, 529] on button "Submit Quiz" at bounding box center [1009, 519] width 71 height 25
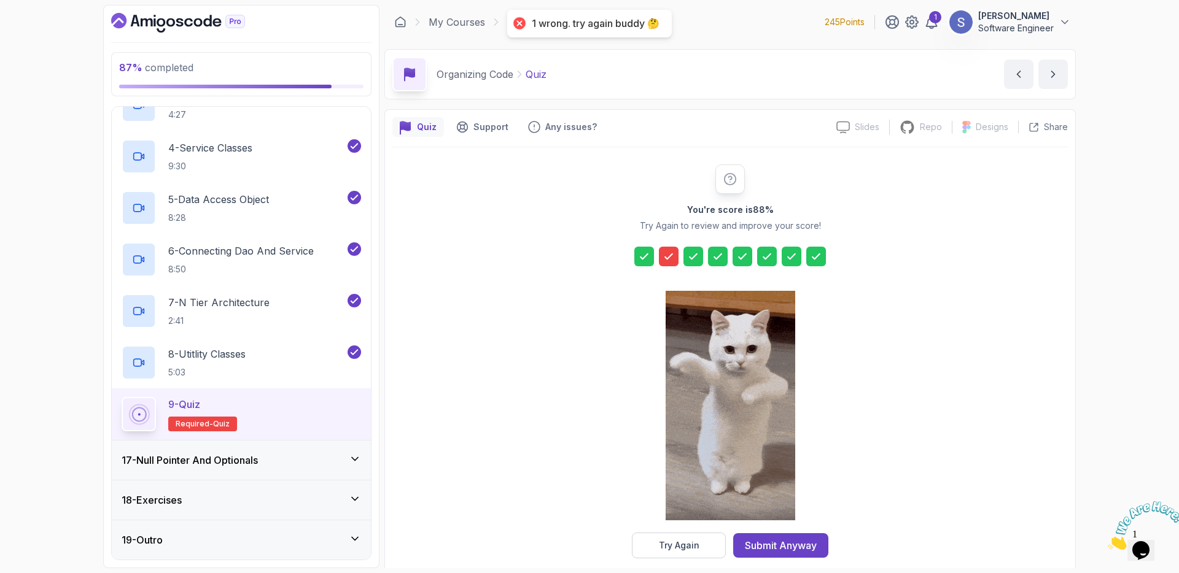
click at [666, 258] on icon at bounding box center [668, 256] width 7 height 5
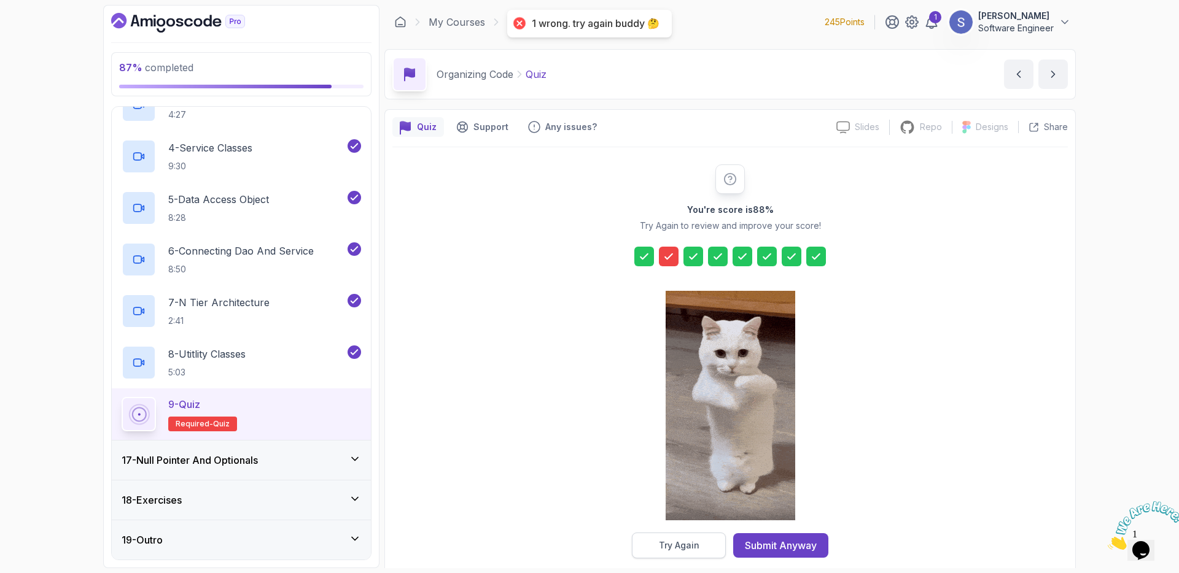
click at [696, 543] on div "Try Again" at bounding box center [679, 546] width 41 height 12
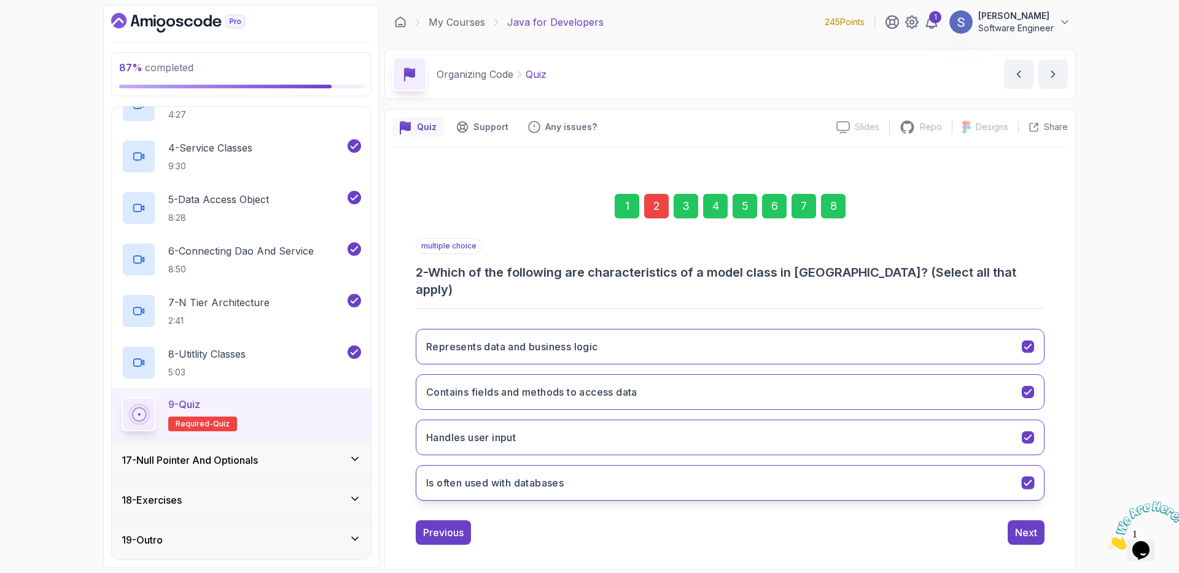
click at [624, 470] on button "Is often used with databases" at bounding box center [730, 483] width 629 height 36
click at [681, 343] on button "Represents data and business logic" at bounding box center [730, 347] width 629 height 36
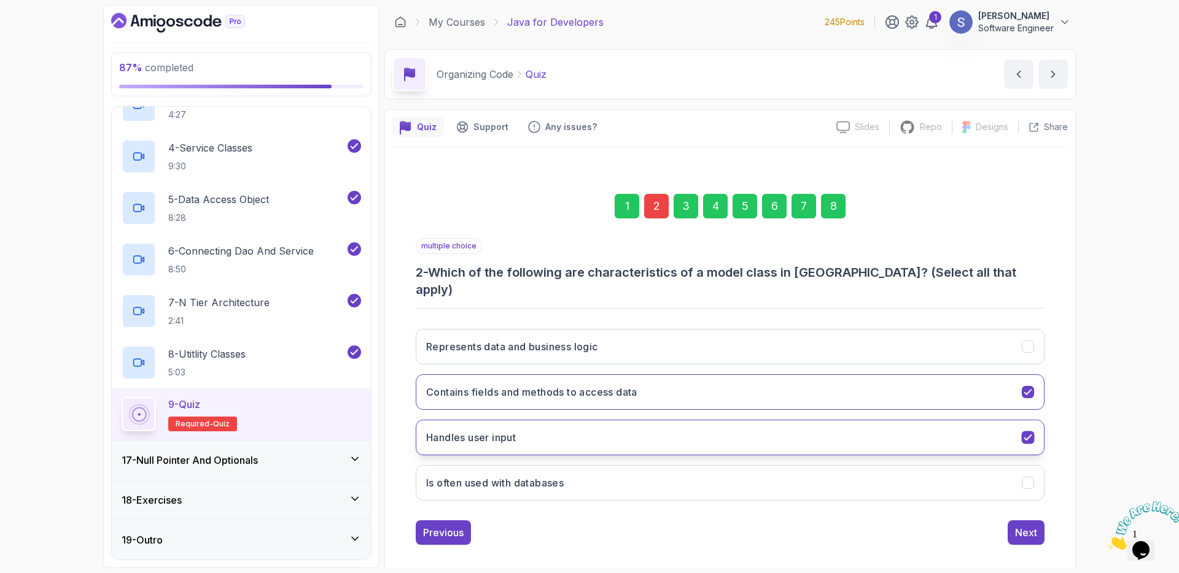
click at [800, 432] on button "Handles user input" at bounding box center [730, 438] width 629 height 36
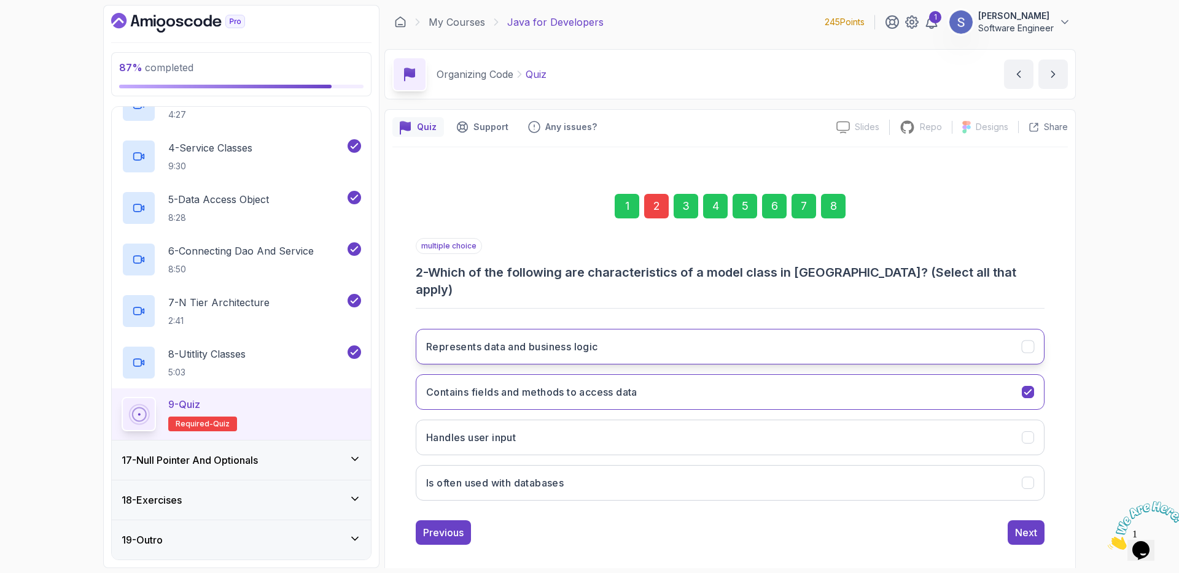
click at [773, 333] on button "Represents data and business logic" at bounding box center [730, 347] width 629 height 36
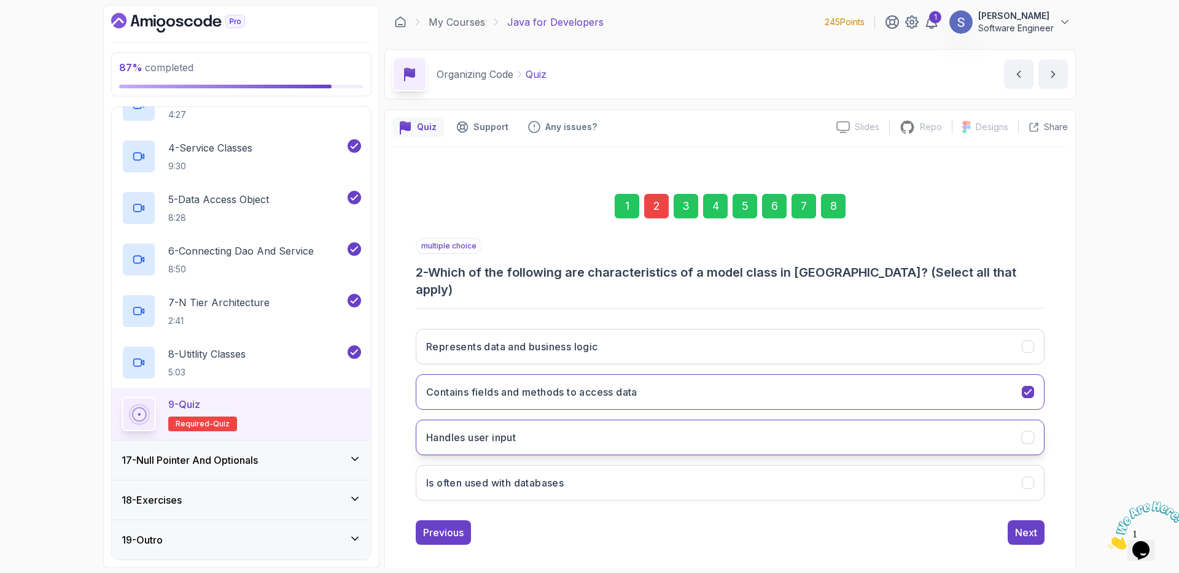
click at [728, 429] on button "Handles user input" at bounding box center [730, 438] width 629 height 36
click at [1015, 526] on div "Next" at bounding box center [1026, 533] width 22 height 15
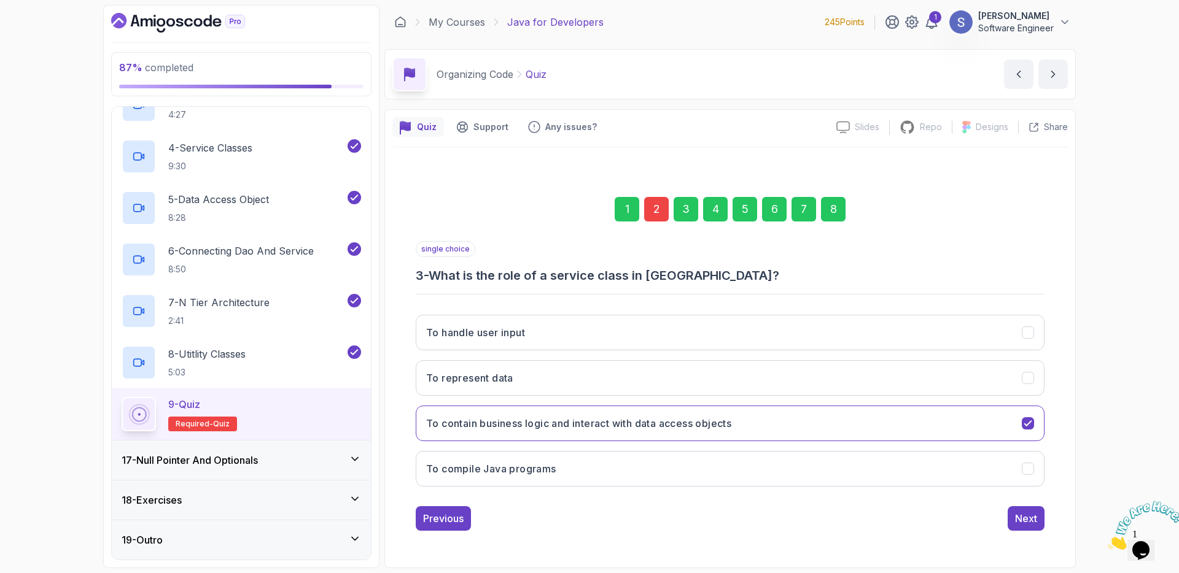
click at [836, 217] on div "8" at bounding box center [833, 209] width 25 height 25
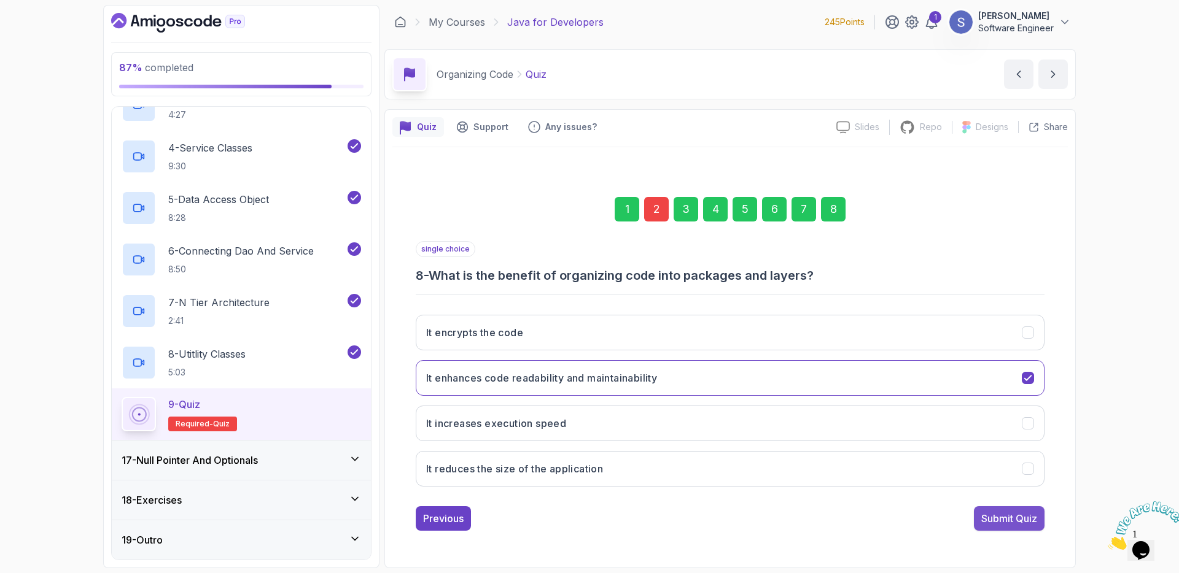
click at [992, 512] on div "Submit Quiz" at bounding box center [1009, 518] width 56 height 15
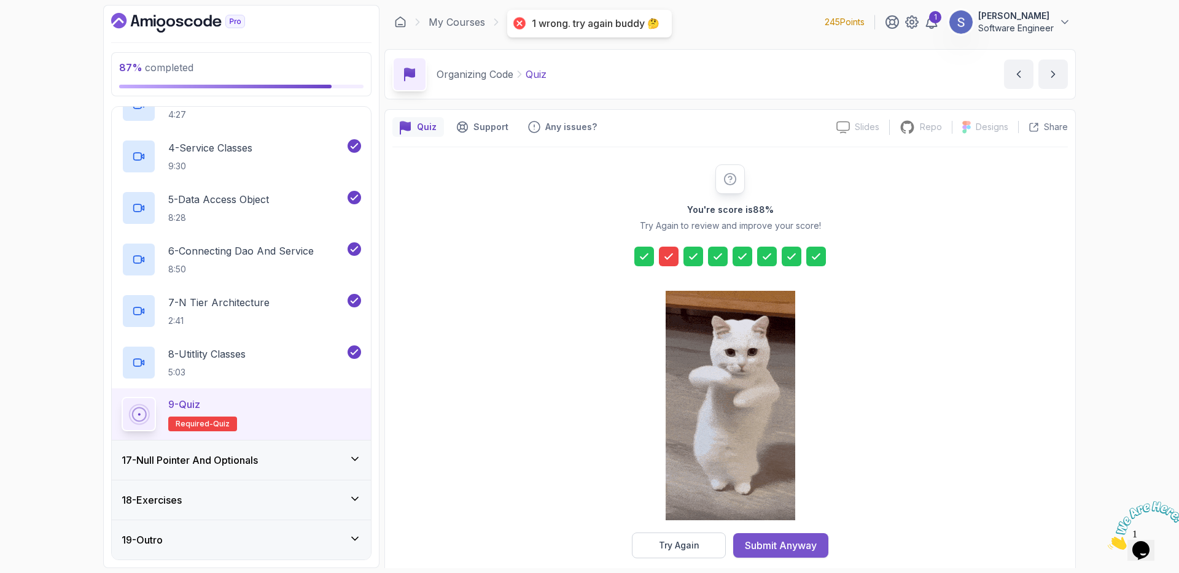
click at [796, 543] on div "Submit Anyway" at bounding box center [781, 545] width 72 height 15
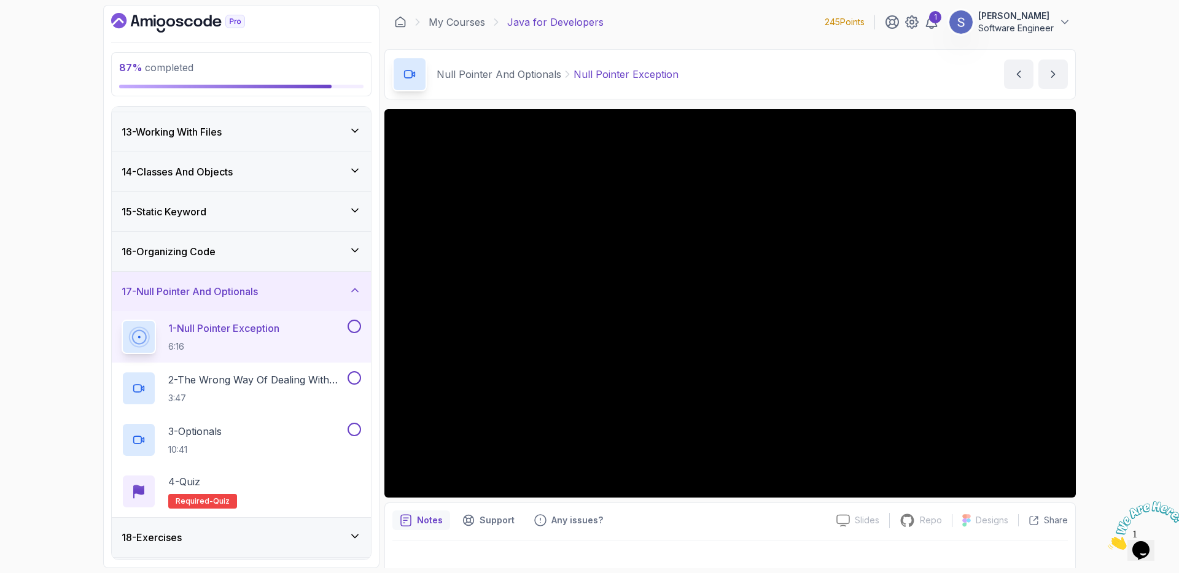
scroll to position [511, 0]
